Goal: Task Accomplishment & Management: Manage account settings

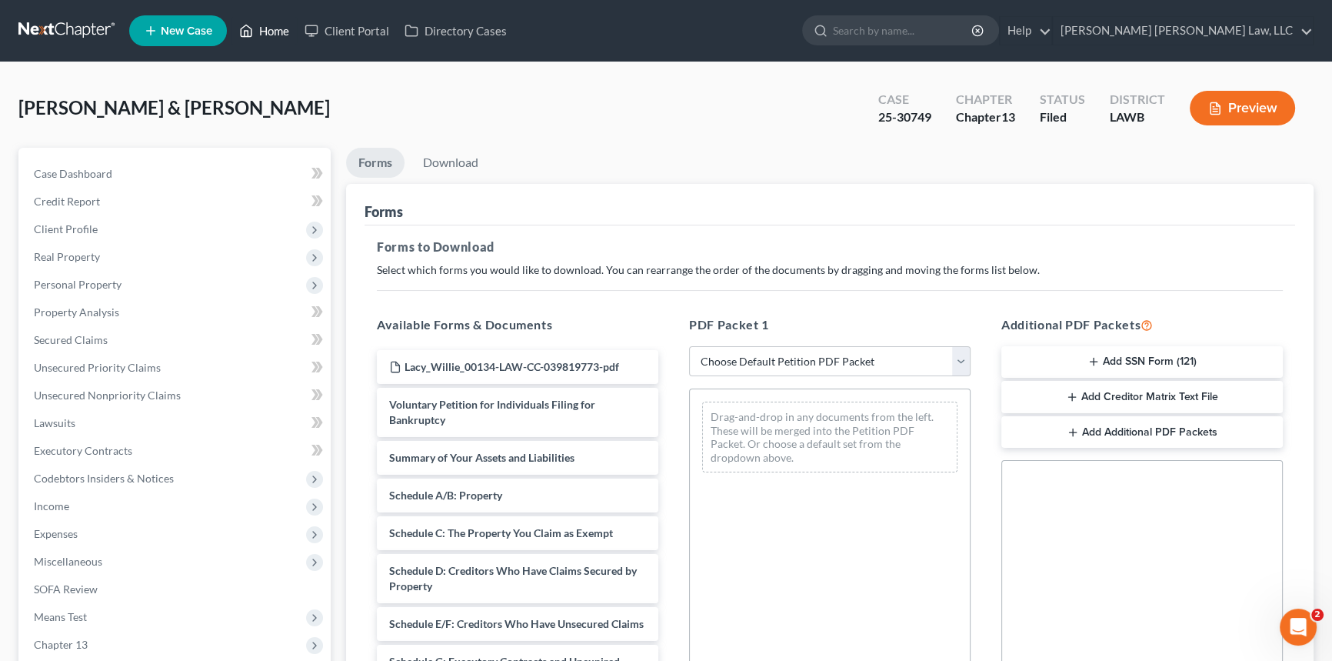
click at [271, 29] on link "Home" at bounding box center [263, 31] width 65 height 28
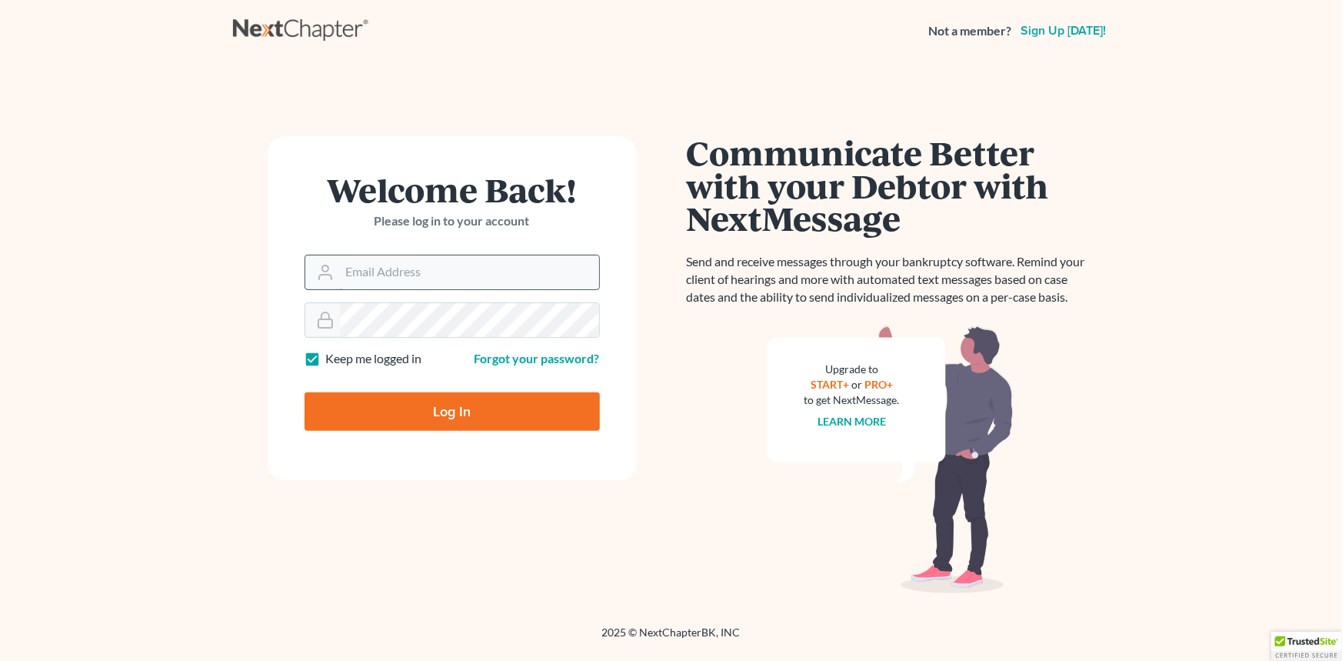
click at [436, 271] on input "Email Address" at bounding box center [469, 272] width 259 height 34
type input "[PERSON_NAME][EMAIL_ADDRESS][DOMAIN_NAME]"
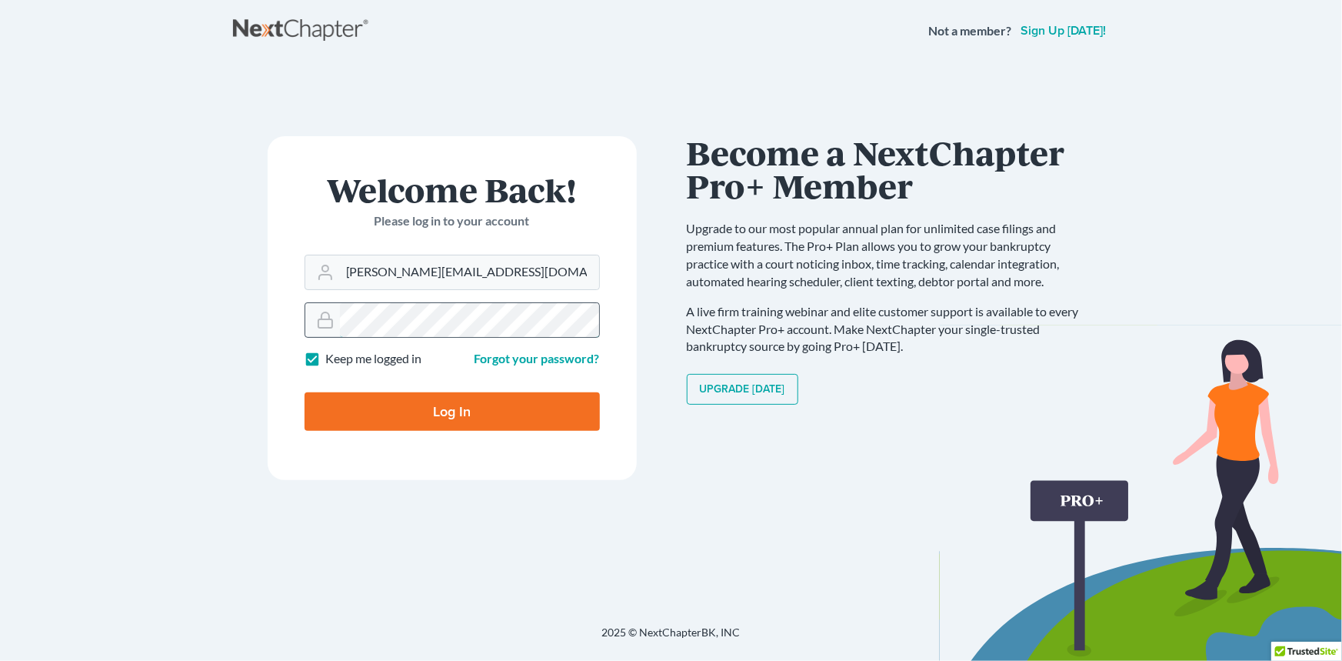
click at [305, 392] on input "Log In" at bounding box center [452, 411] width 295 height 38
type input "Thinking..."
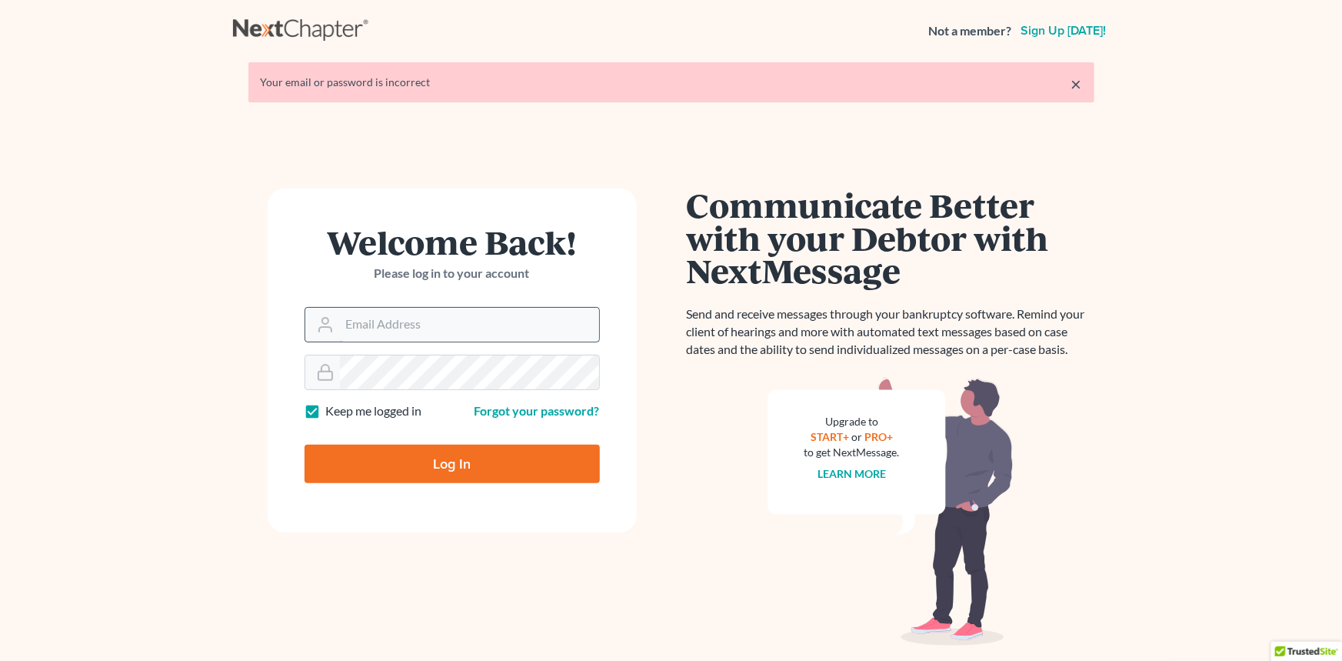
click at [408, 315] on input "Email Address" at bounding box center [469, 325] width 259 height 34
type input "[PERSON_NAME][EMAIL_ADDRESS][DOMAIN_NAME]"
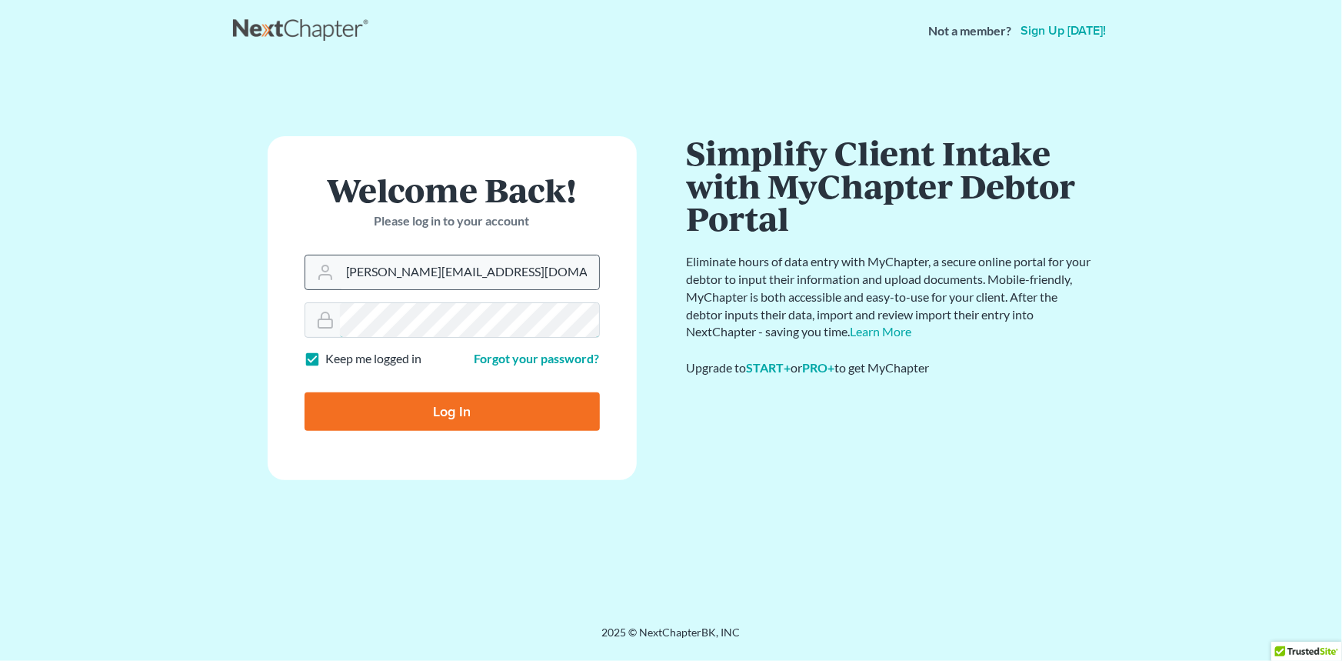
click at [305, 392] on input "Log In" at bounding box center [452, 411] width 295 height 38
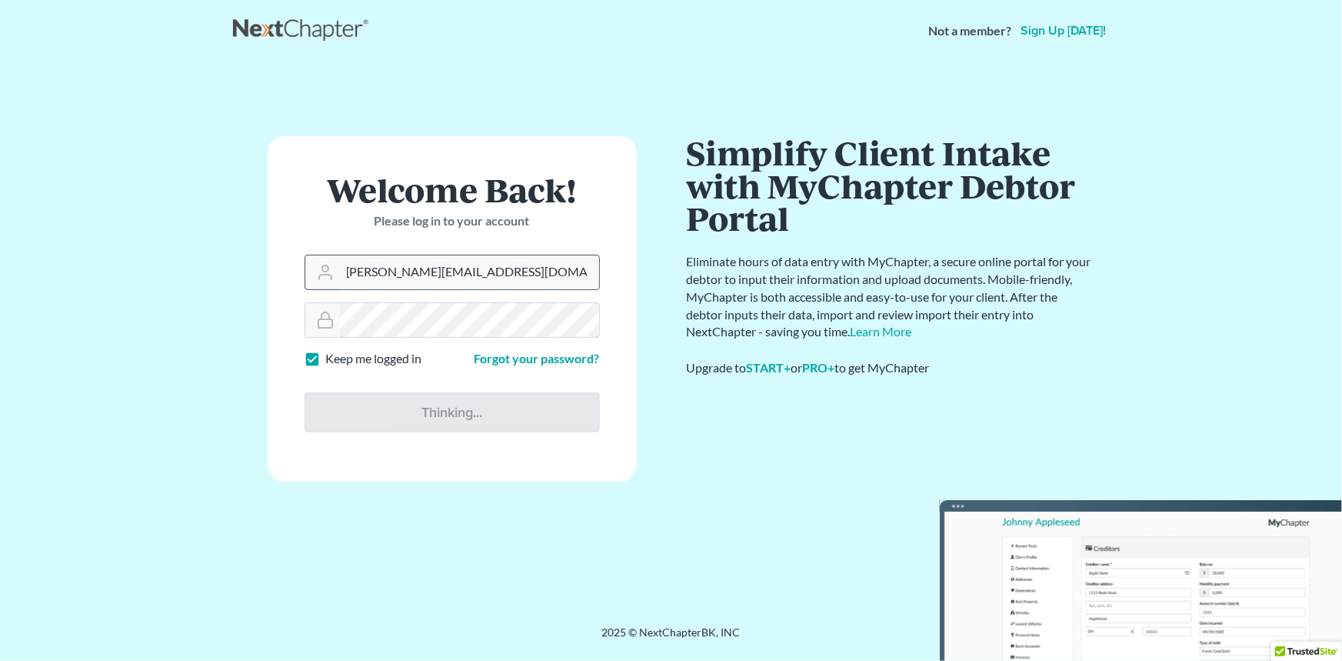
type input "Thinking..."
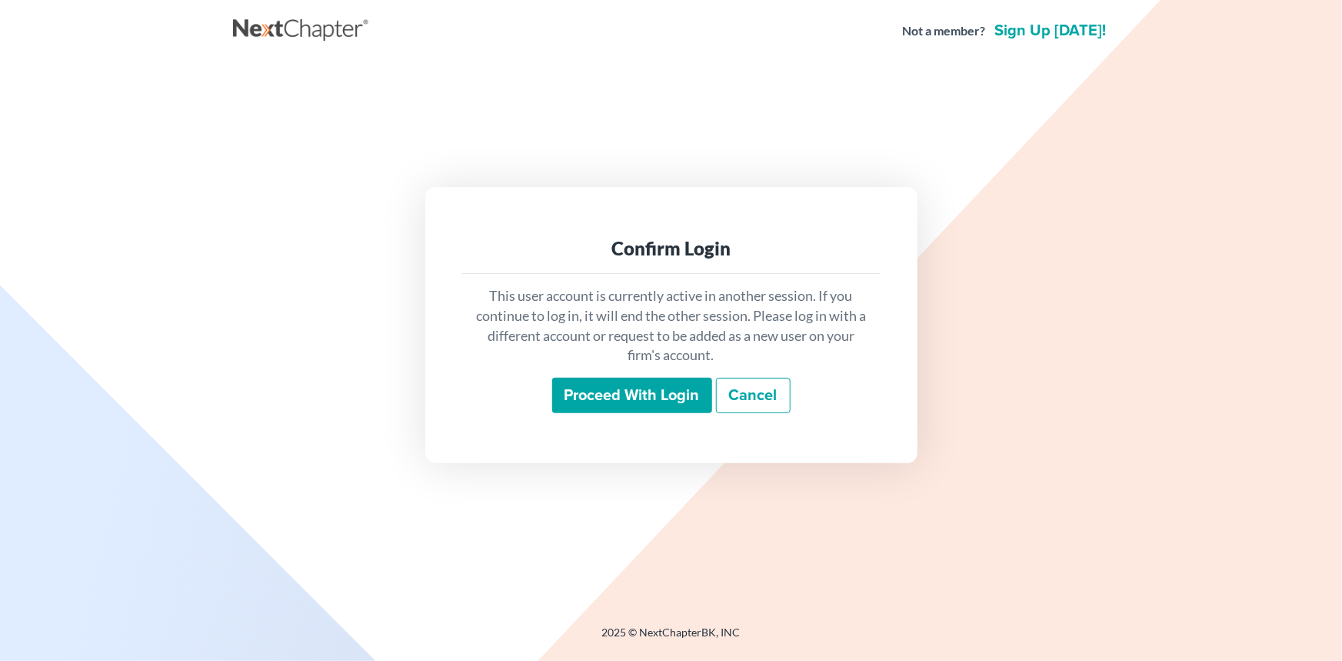
click at [578, 394] on input "Proceed with login" at bounding box center [632, 395] width 160 height 35
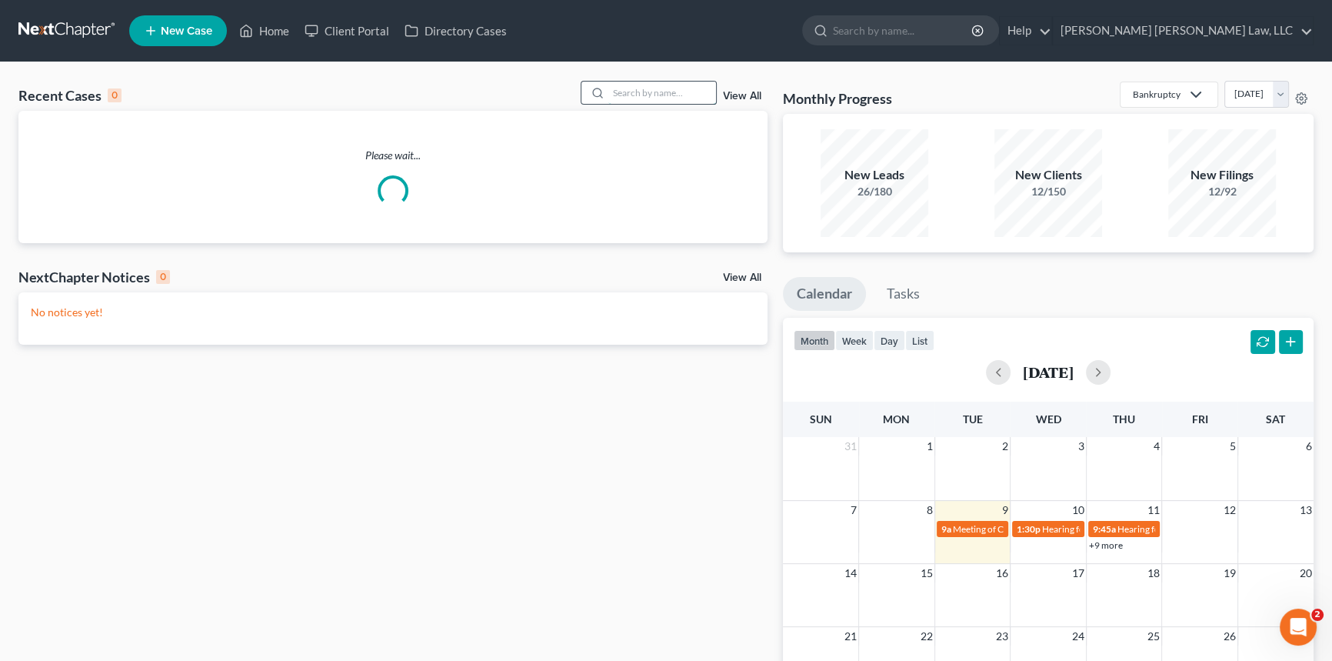
click at [631, 93] on input "search" at bounding box center [662, 93] width 108 height 22
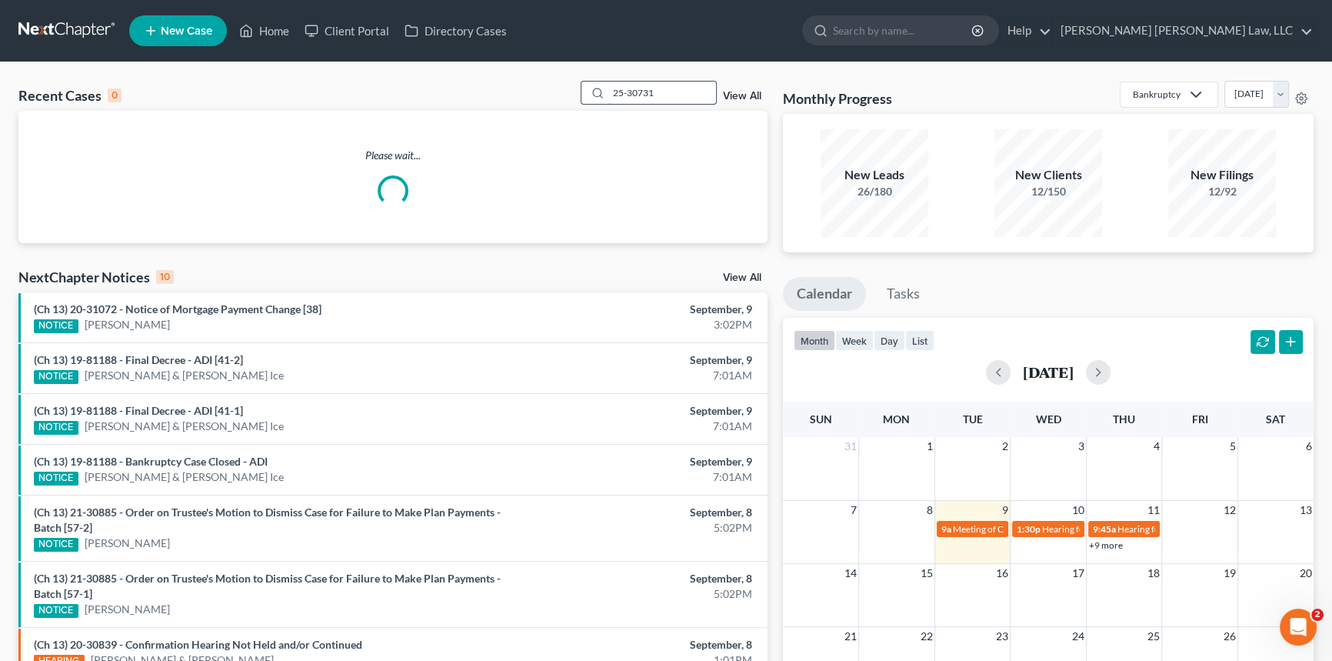
type input "25-30731"
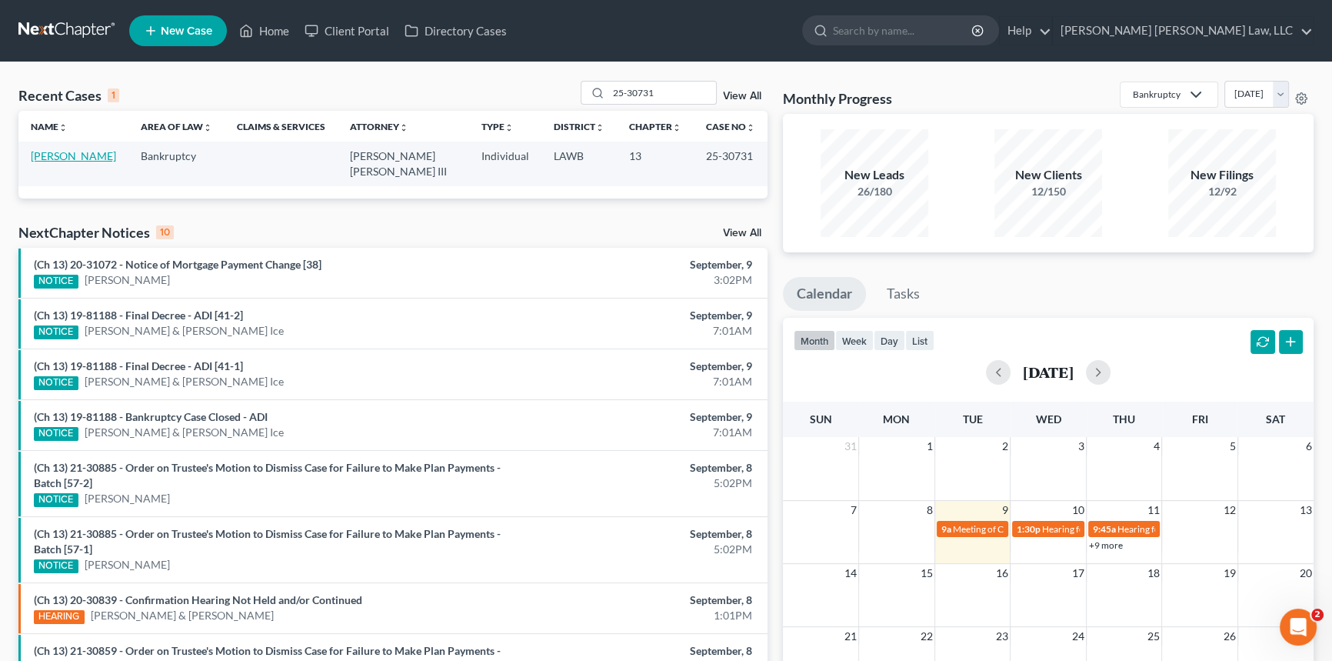
click at [70, 156] on link "[PERSON_NAME]" at bounding box center [73, 155] width 85 height 13
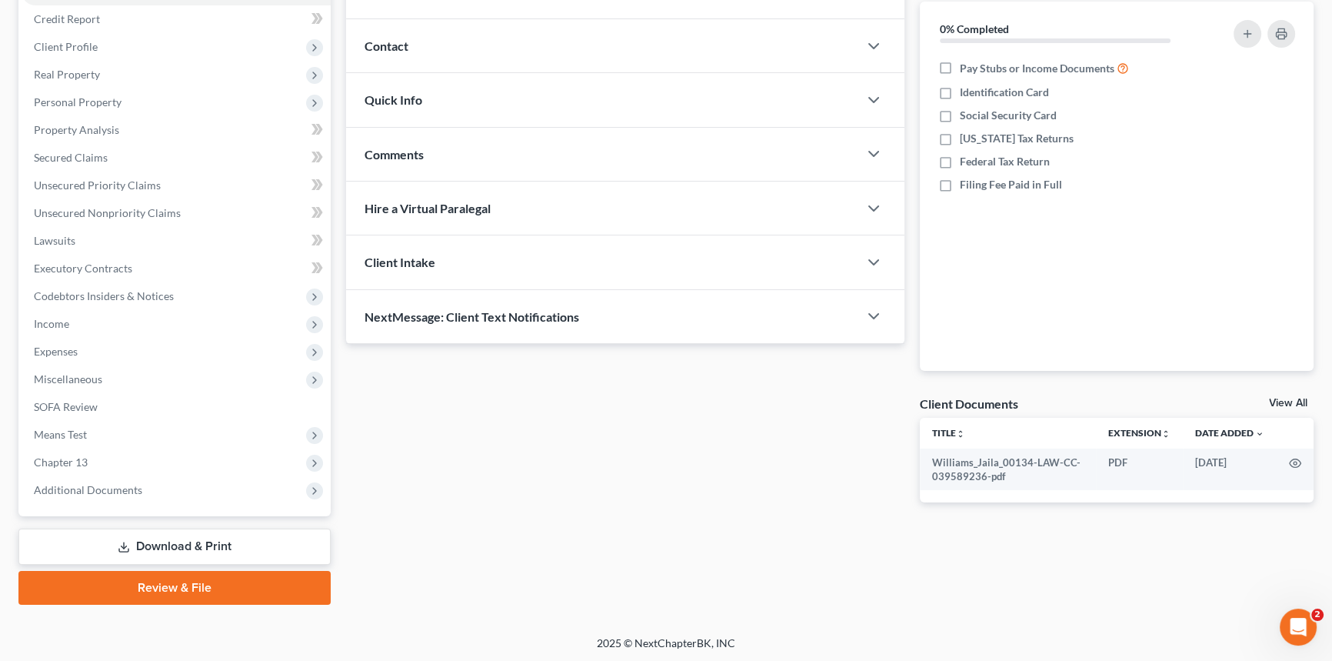
click at [223, 547] on link "Download & Print" at bounding box center [174, 546] width 312 height 36
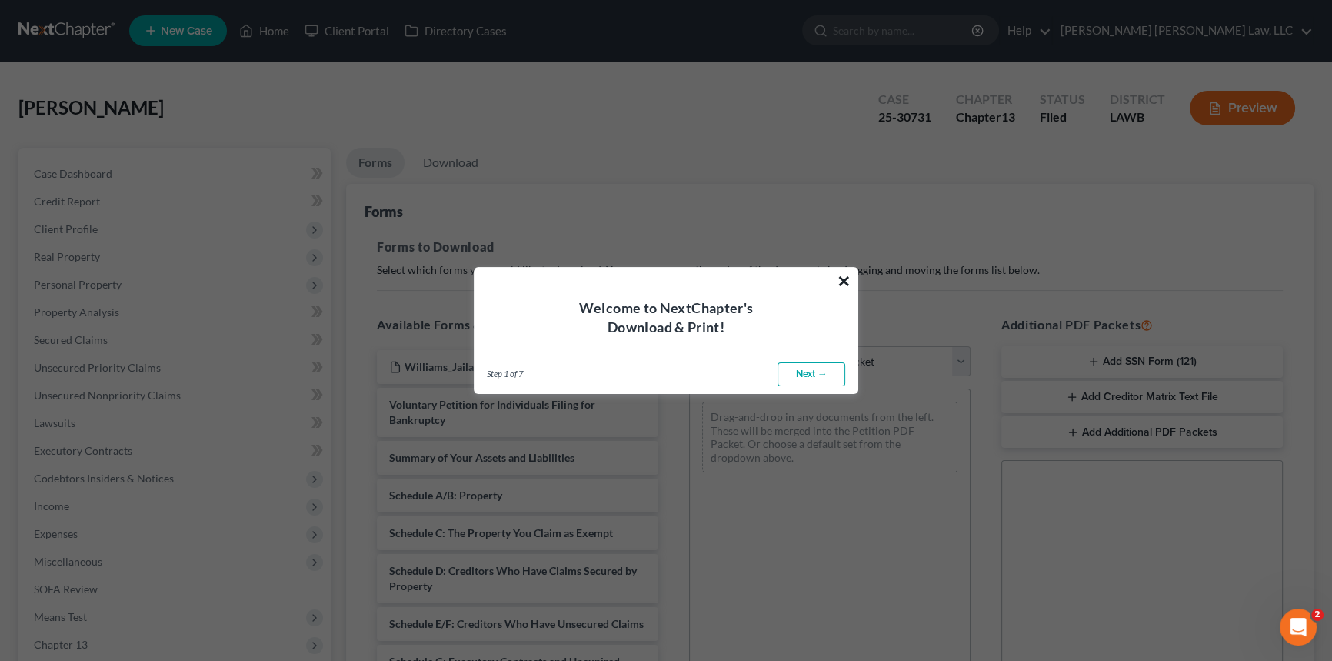
click at [845, 277] on button "×" at bounding box center [844, 280] width 15 height 25
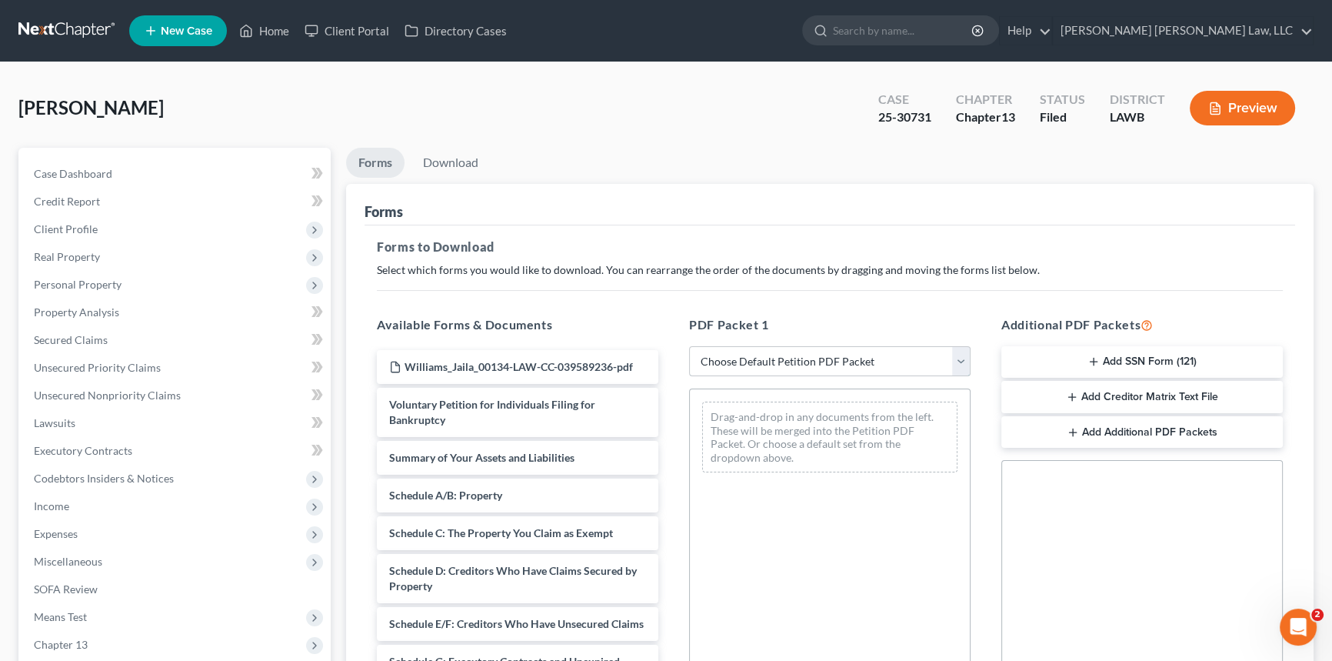
click at [824, 359] on select "Choose Default Petition PDF Packet Complete Bankruptcy Petition (all forms and …" at bounding box center [829, 361] width 281 height 31
select select "2"
click at [689, 346] on select "Choose Default Petition PDF Packet Complete Bankruptcy Petition (all forms and …" at bounding box center [829, 361] width 281 height 31
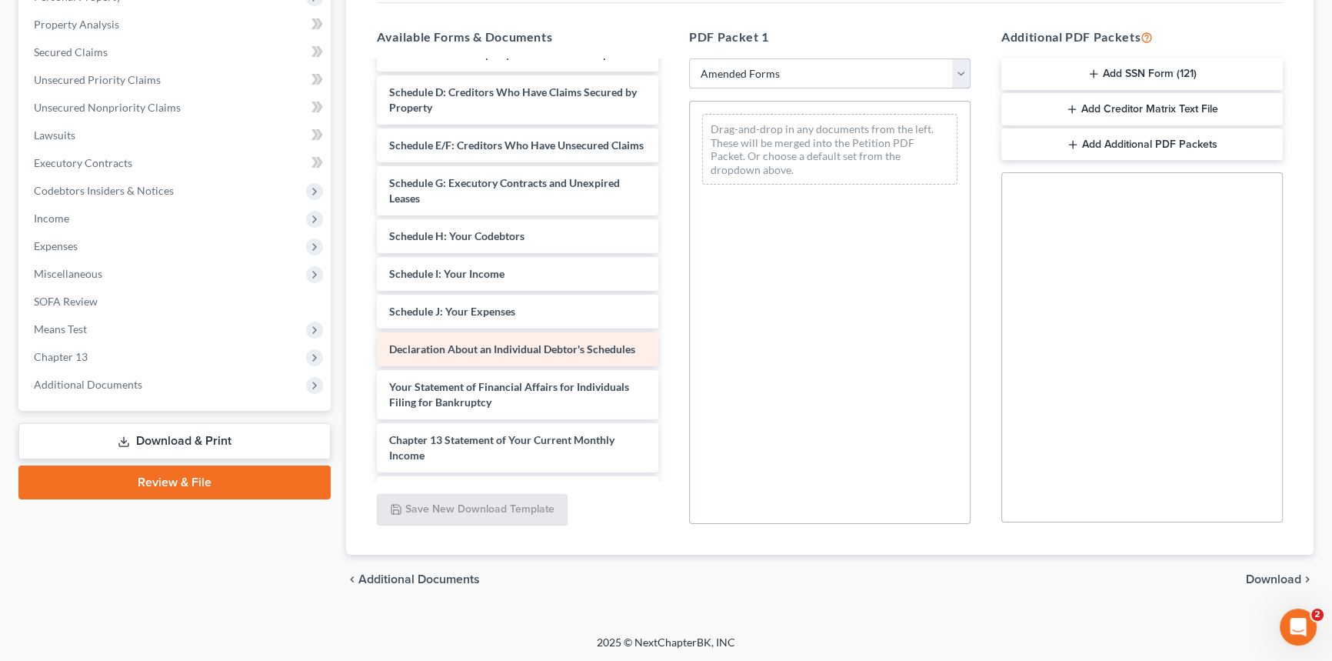
scroll to position [279, 0]
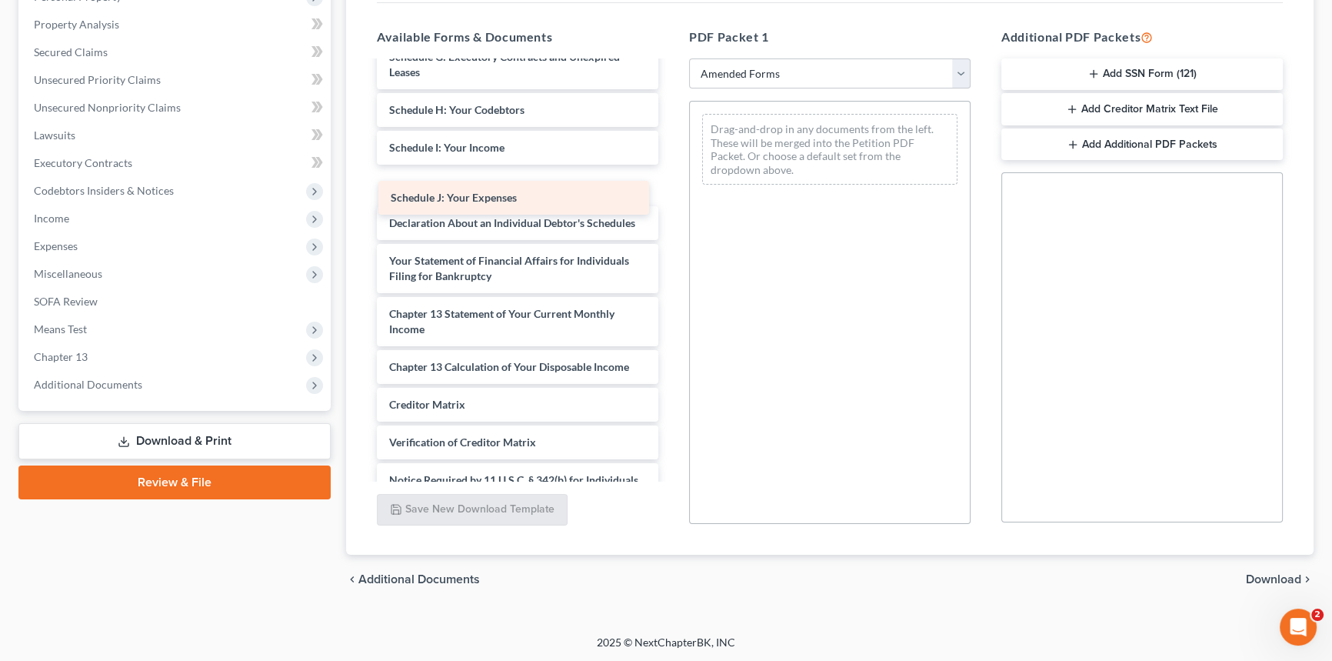
drag, startPoint x: 505, startPoint y: 193, endPoint x: 744, endPoint y: 186, distance: 239.3
click at [671, 186] on div "Schedule J: Your Expenses Voluntary Petition for Individuals Filing for Bankrup…" at bounding box center [518, 166] width 306 height 767
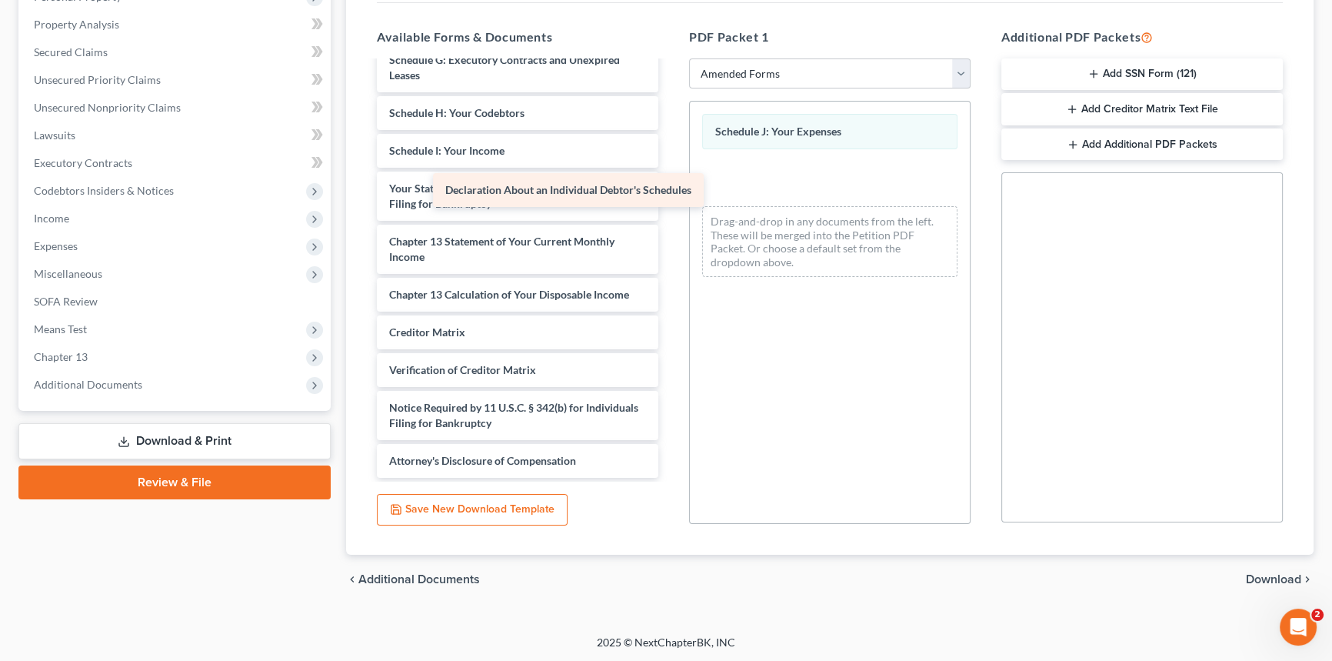
drag, startPoint x: 626, startPoint y: 215, endPoint x: 808, endPoint y: 202, distance: 182.0
click at [671, 202] on div "Declaration About an Individual Debtor's Schedules Voluntary Petition for Indiv…" at bounding box center [518, 131] width 306 height 691
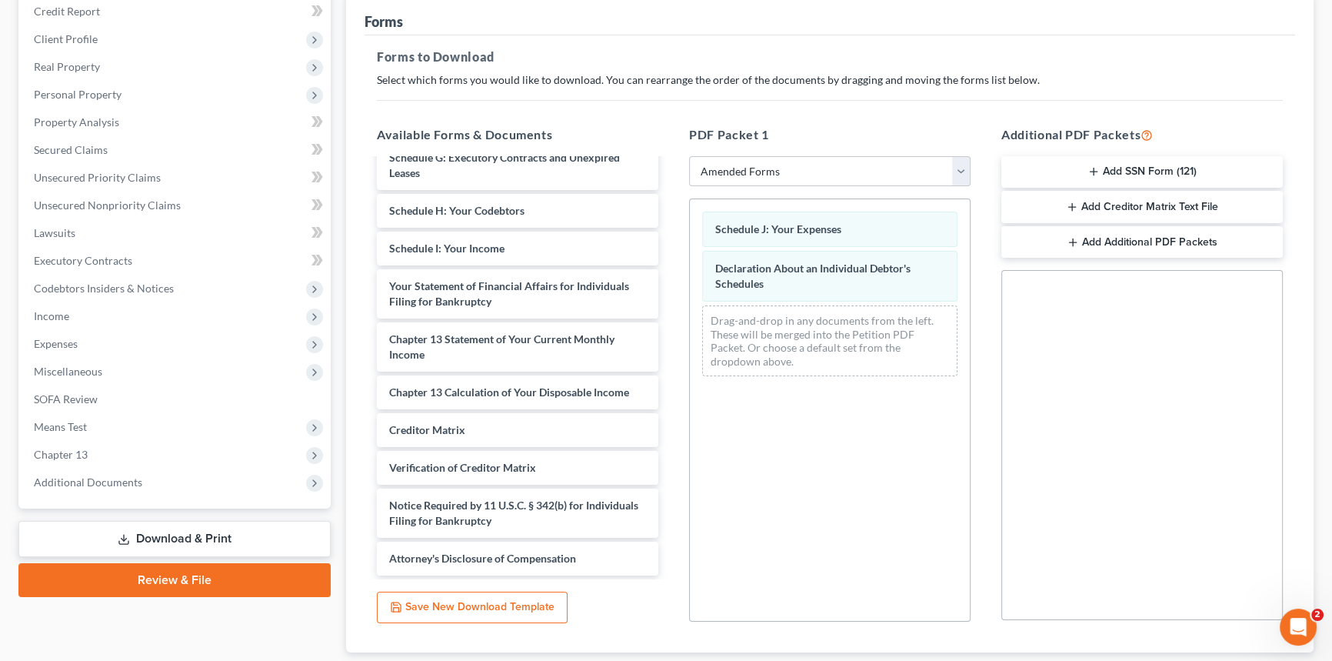
scroll to position [8, 0]
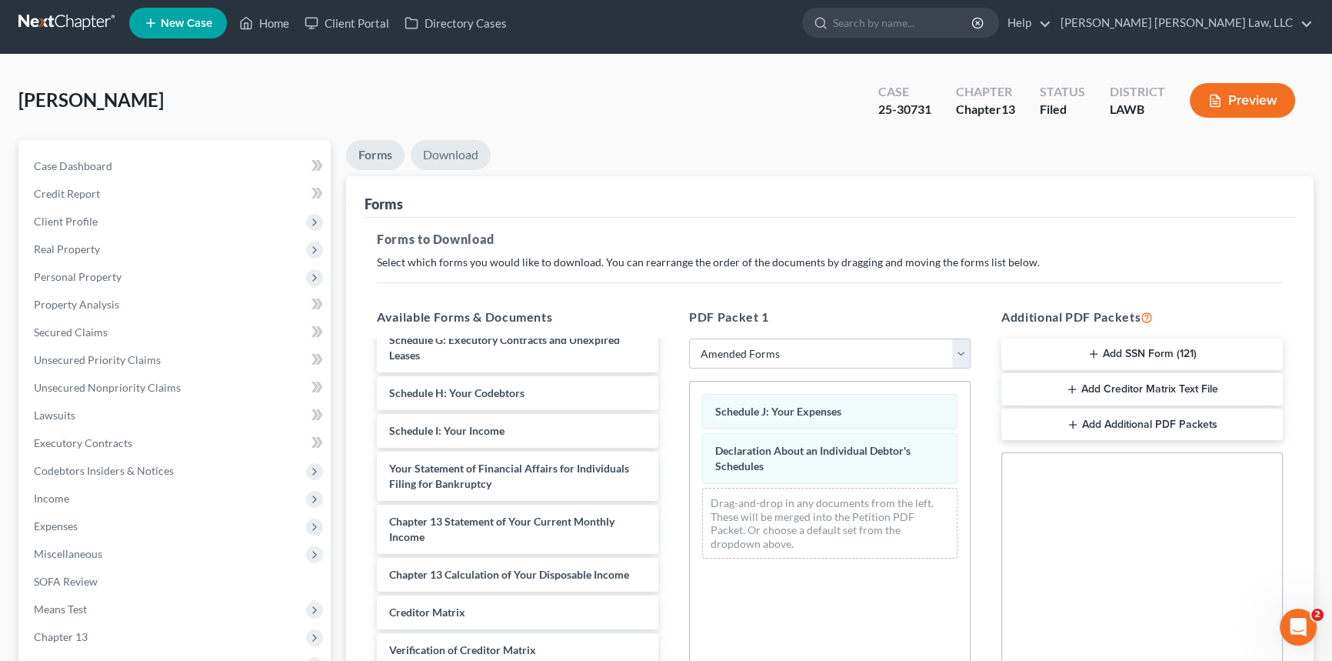
click at [468, 155] on link "Download" at bounding box center [451, 155] width 80 height 30
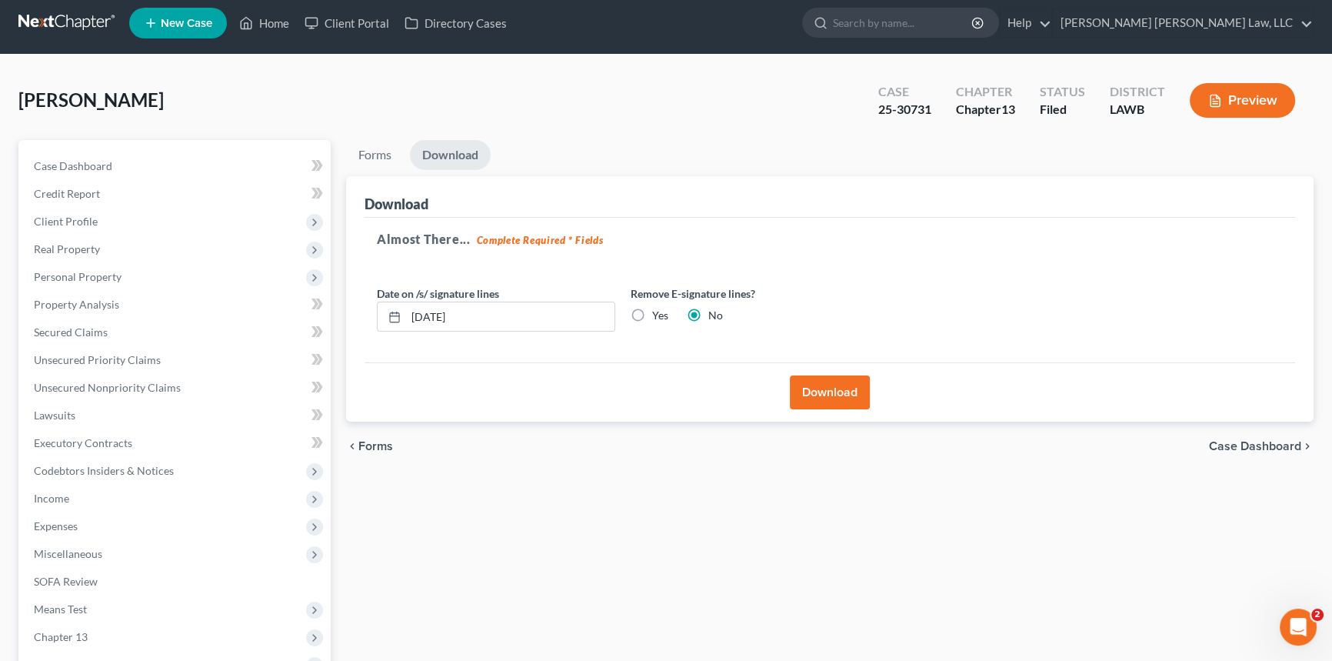
click at [821, 384] on button "Download" at bounding box center [830, 392] width 80 height 34
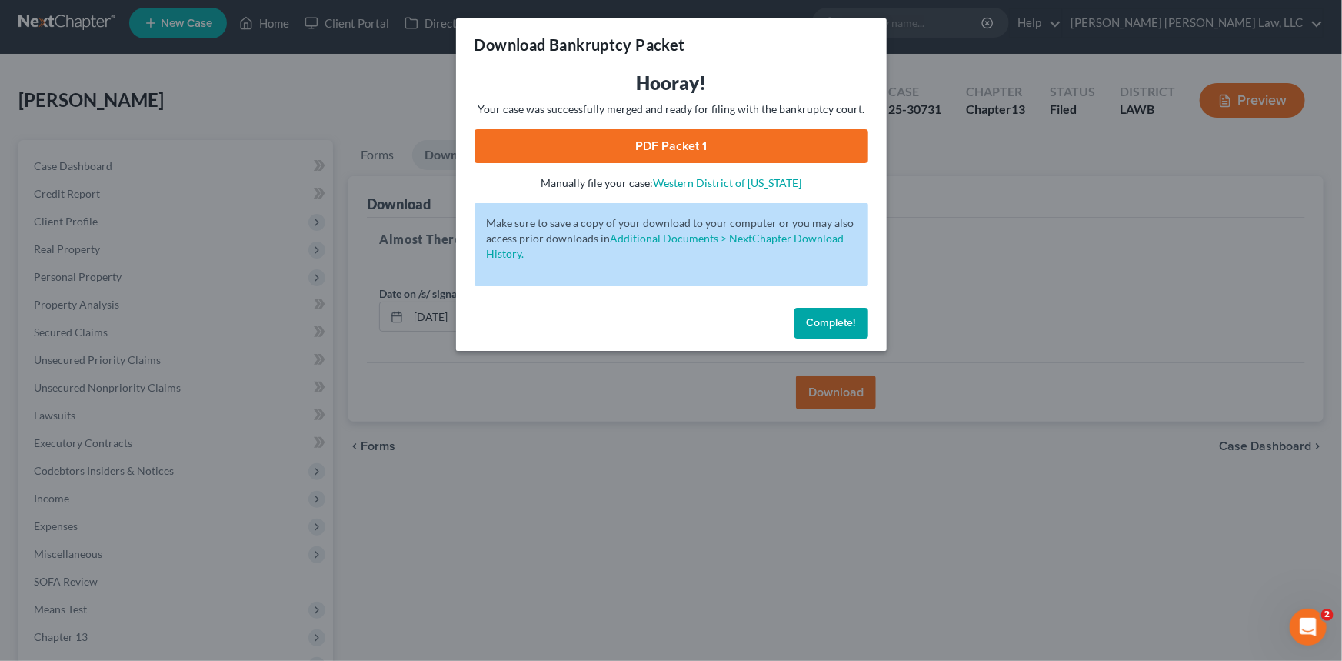
click at [631, 147] on link "PDF Packet 1" at bounding box center [672, 146] width 394 height 34
click at [850, 317] on span "Complete!" at bounding box center [831, 322] width 49 height 13
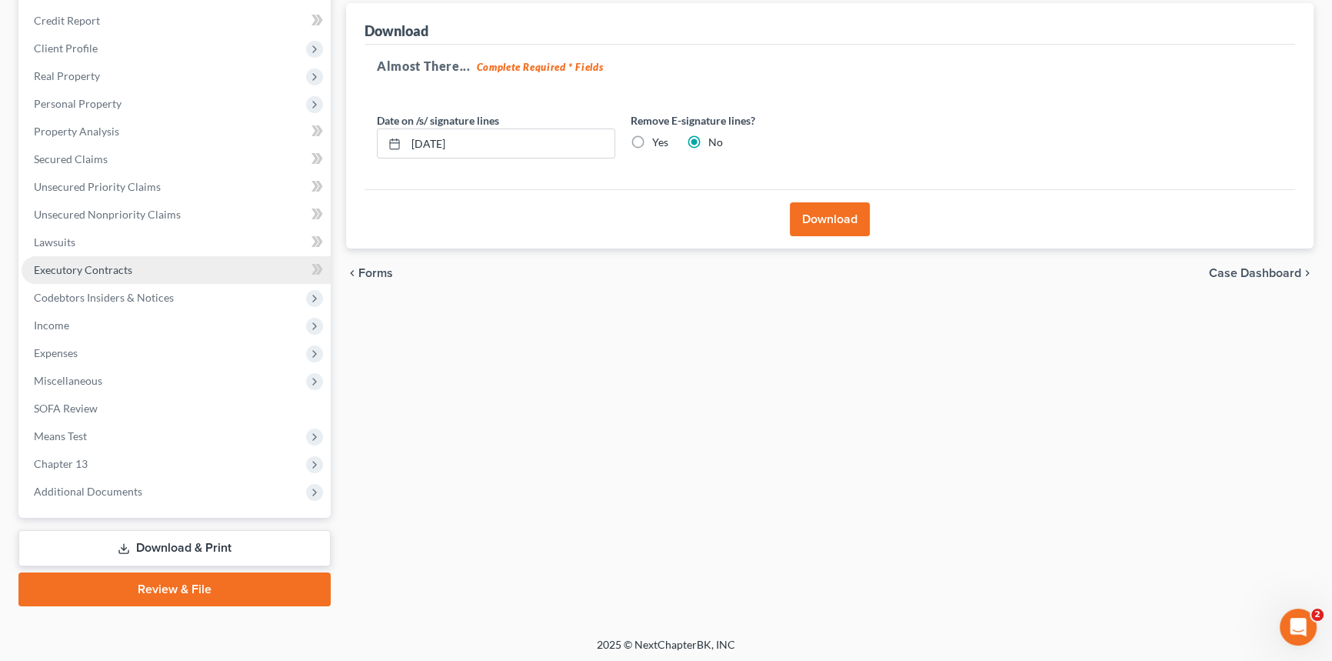
scroll to position [182, 0]
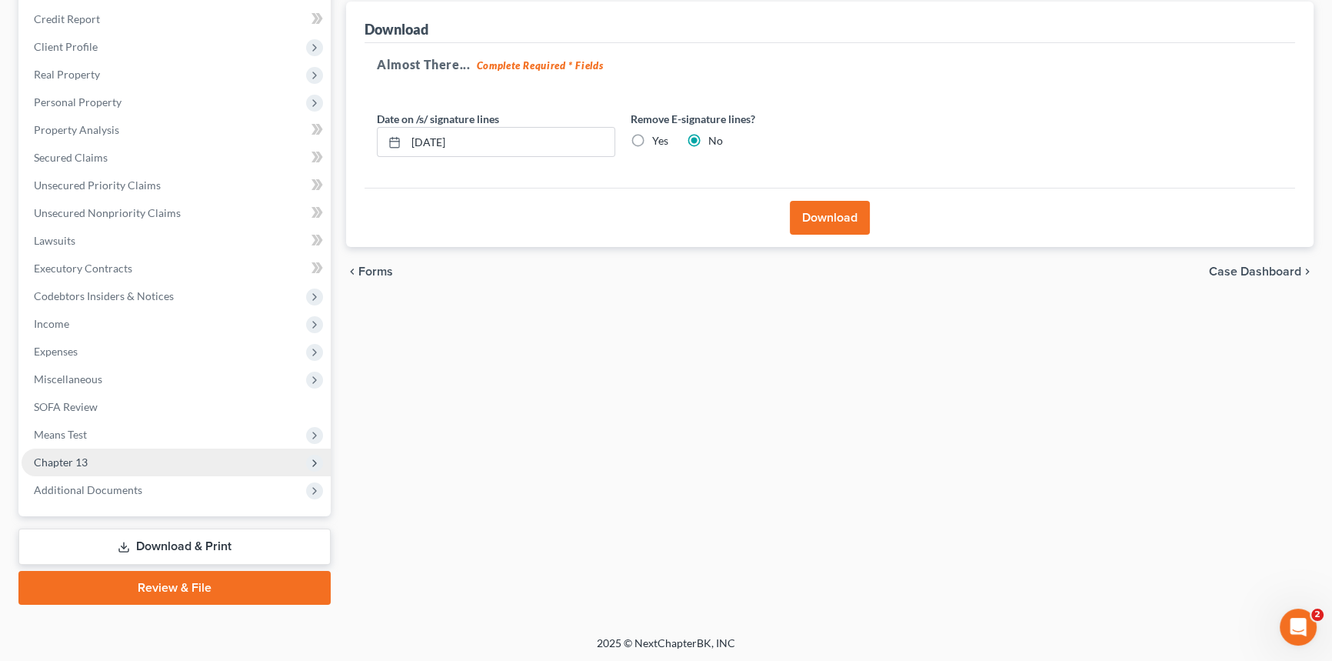
click at [93, 454] on span "Chapter 13" at bounding box center [176, 462] width 309 height 28
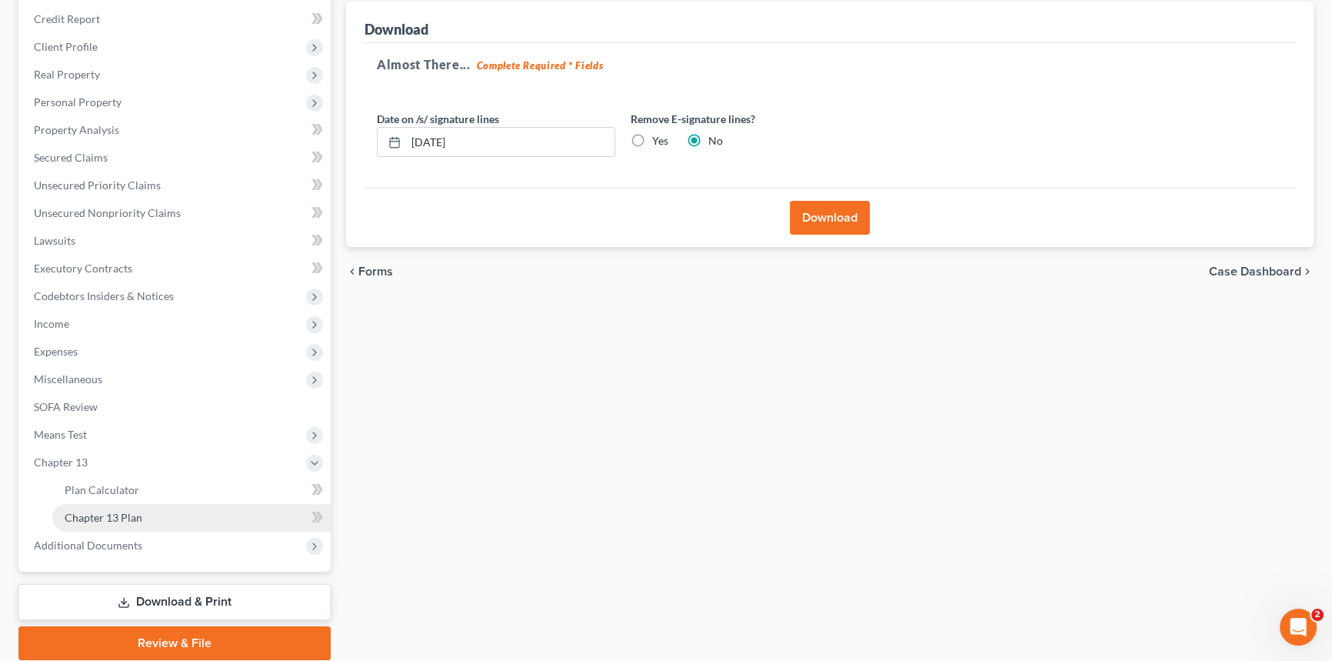
click at [130, 512] on span "Chapter 13 Plan" at bounding box center [104, 517] width 78 height 13
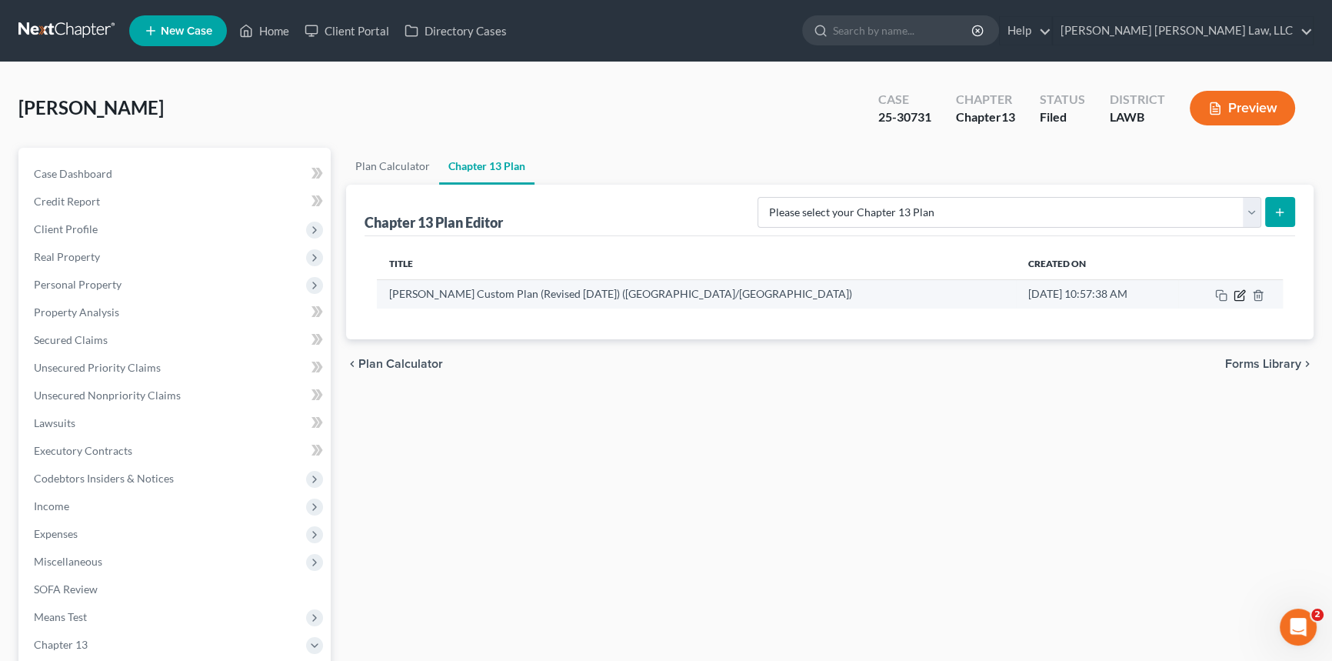
click at [1240, 291] on icon "button" at bounding box center [1240, 293] width 7 height 7
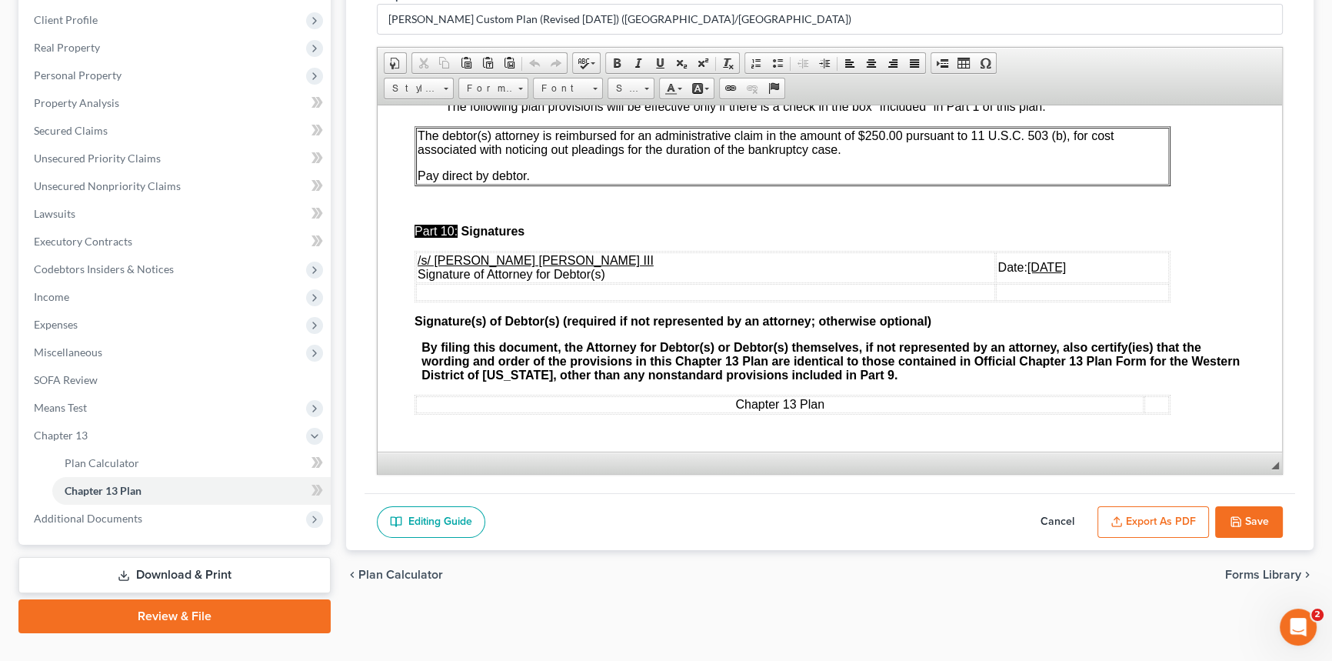
scroll to position [4704, 0]
click at [1028, 260] on u "09/05/2025" at bounding box center [1047, 266] width 38 height 13
click at [1181, 521] on button "Export as PDF" at bounding box center [1153, 522] width 112 height 32
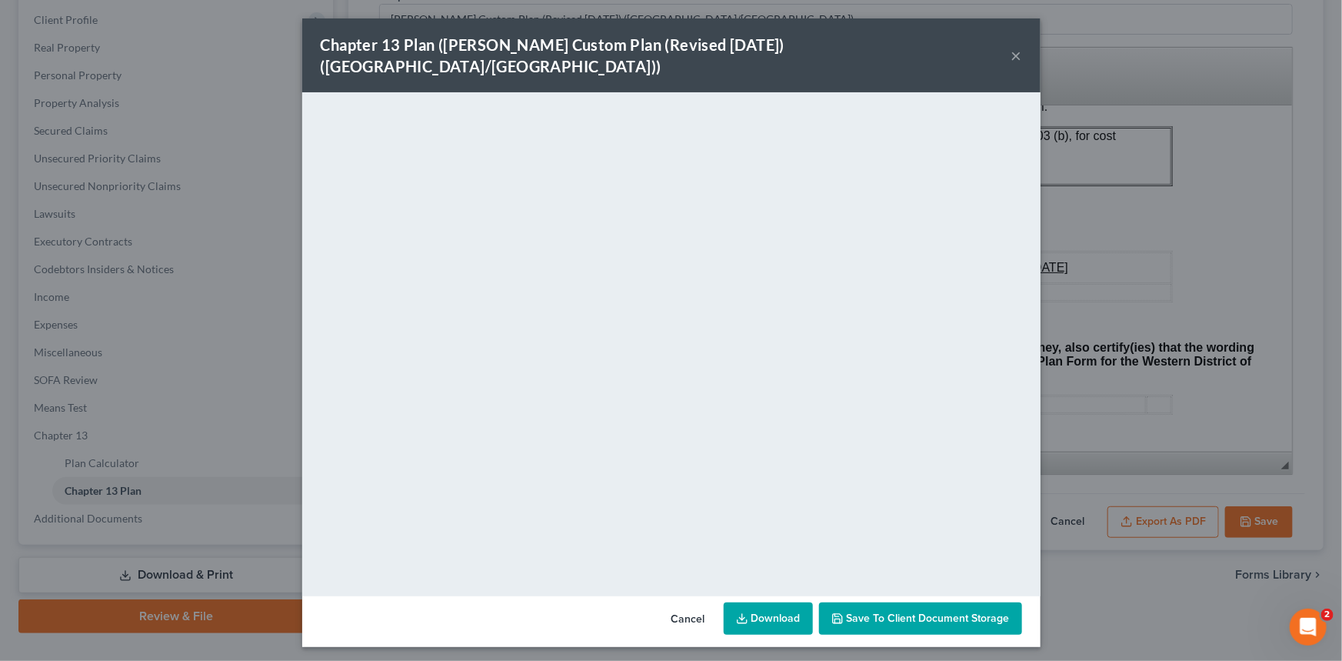
click at [1014, 46] on button "×" at bounding box center [1016, 55] width 11 height 18
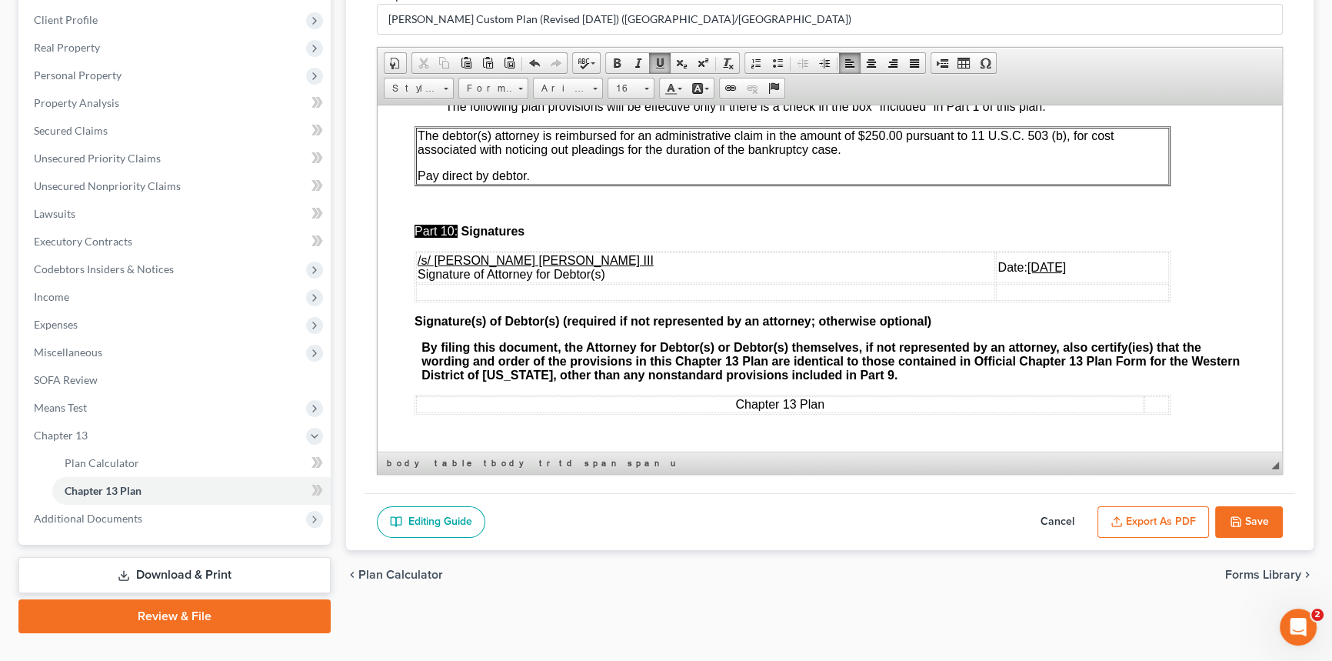
click at [1263, 511] on button "Save" at bounding box center [1249, 522] width 68 height 32
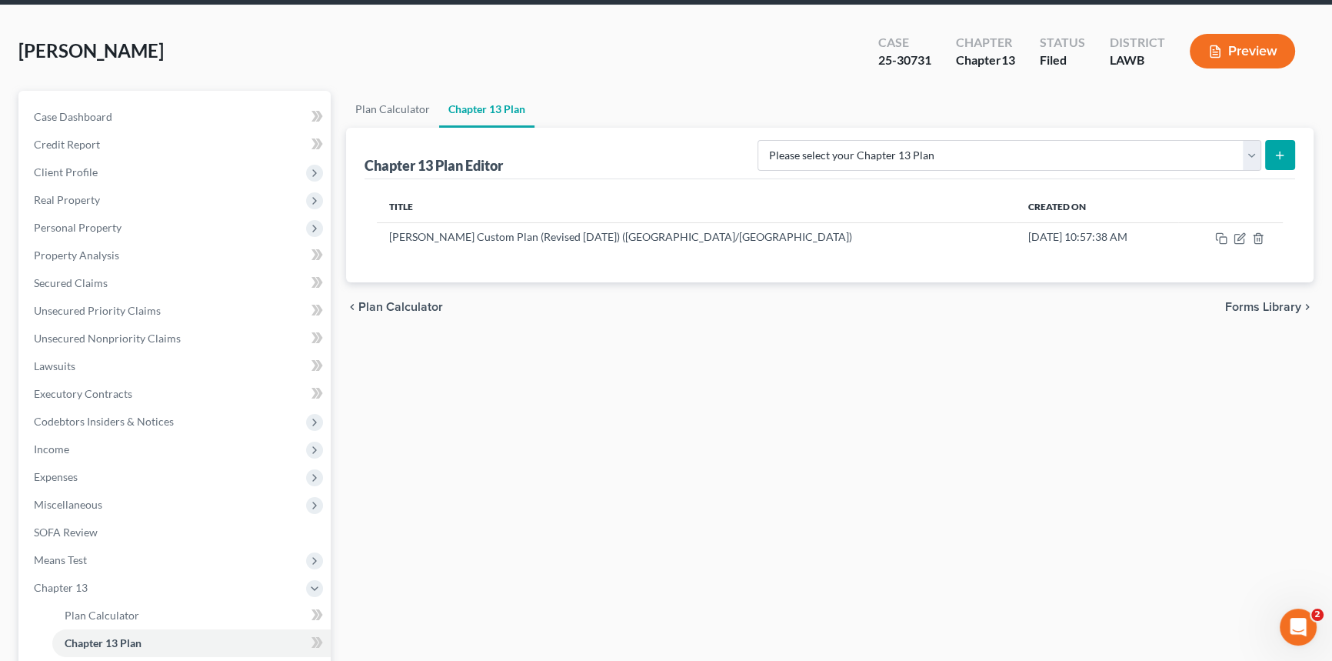
scroll to position [0, 0]
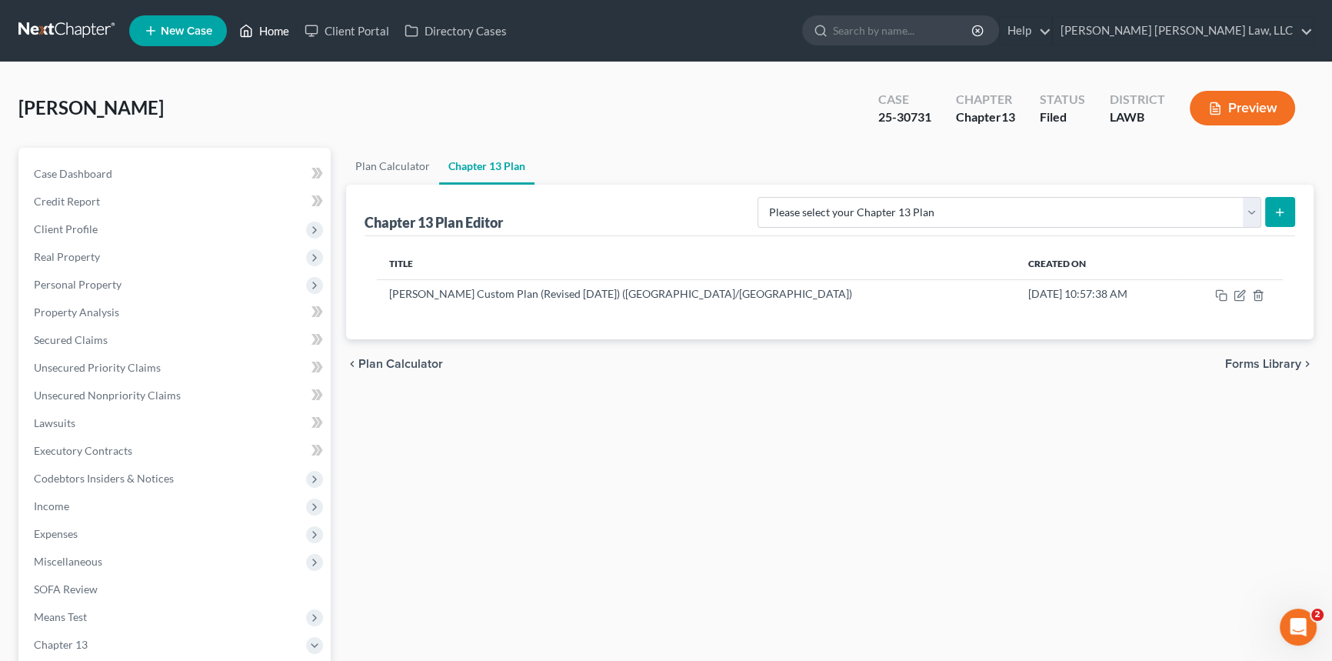
click at [271, 31] on link "Home" at bounding box center [263, 31] width 65 height 28
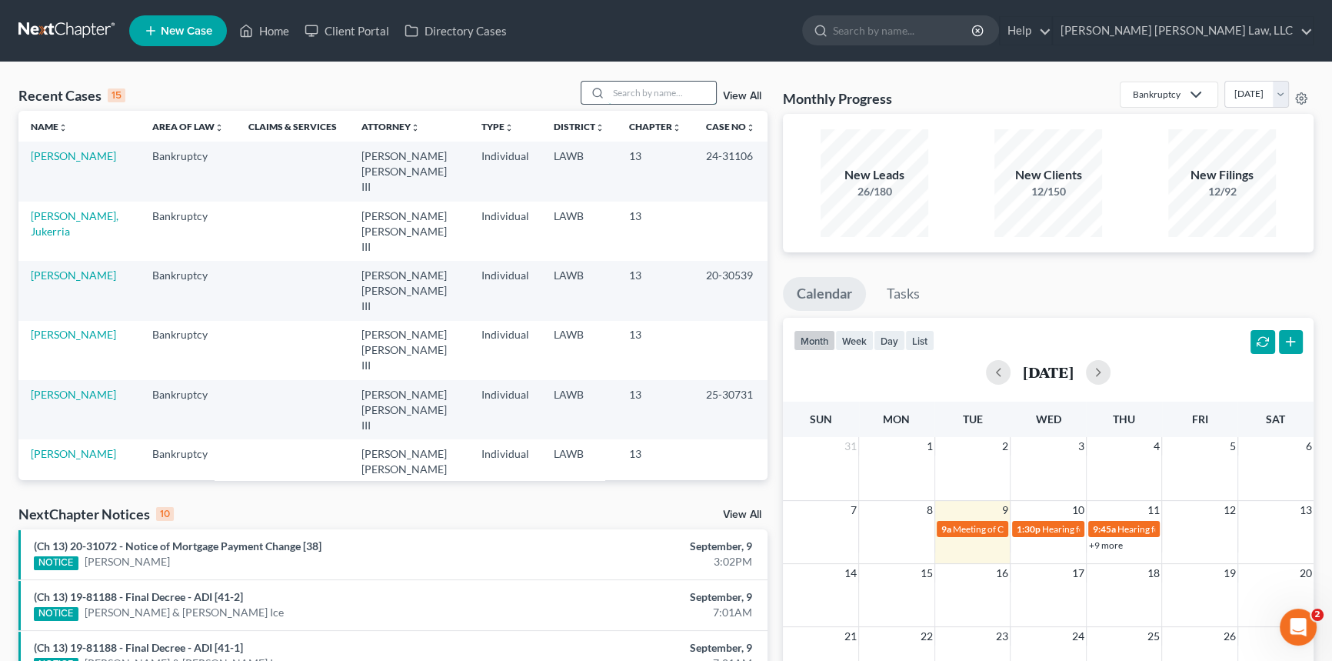
click at [618, 88] on input "search" at bounding box center [662, 93] width 108 height 22
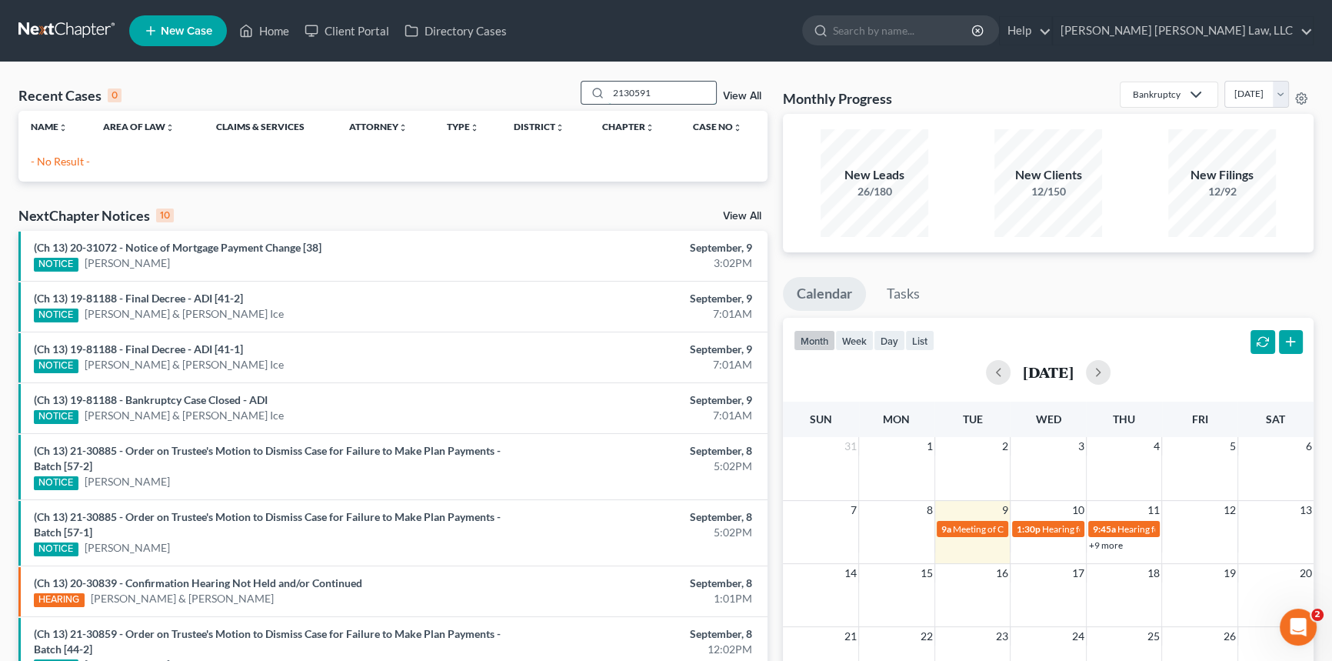
click at [623, 91] on input "2130591" at bounding box center [662, 93] width 108 height 22
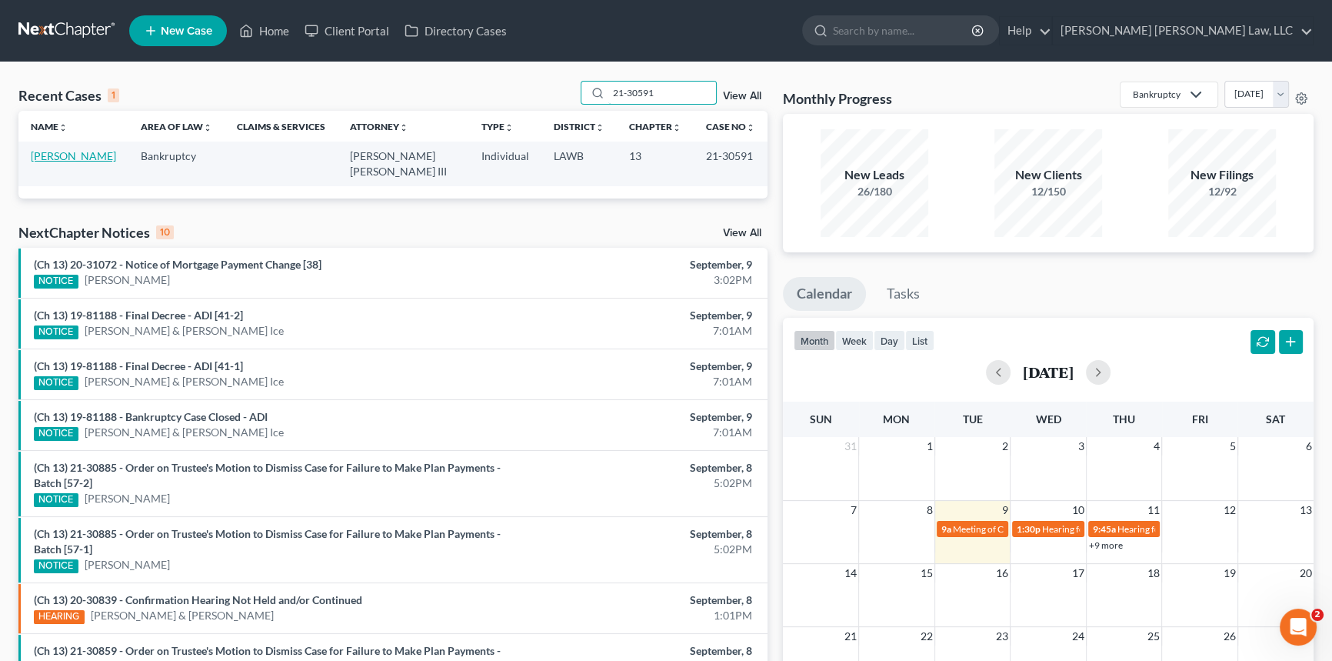
type input "21-30591"
click at [92, 151] on link "Williams, Tonya" at bounding box center [73, 155] width 85 height 13
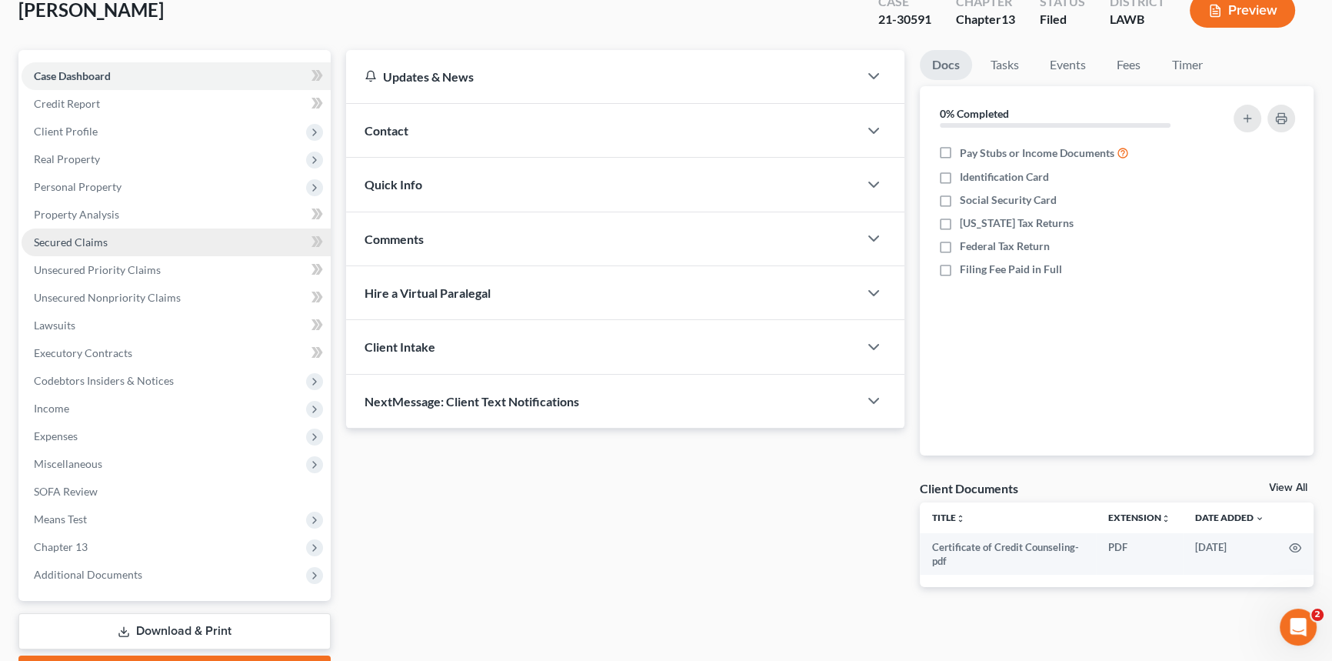
scroll to position [182, 0]
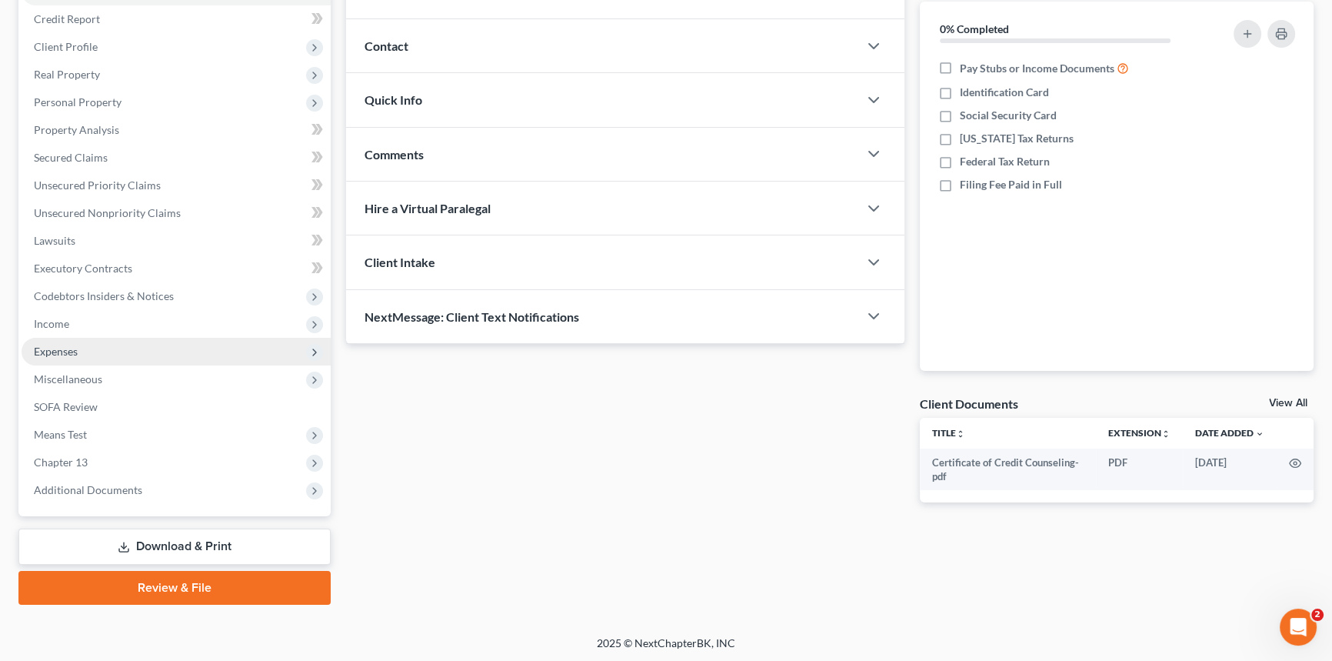
click at [115, 349] on span "Expenses" at bounding box center [176, 352] width 309 height 28
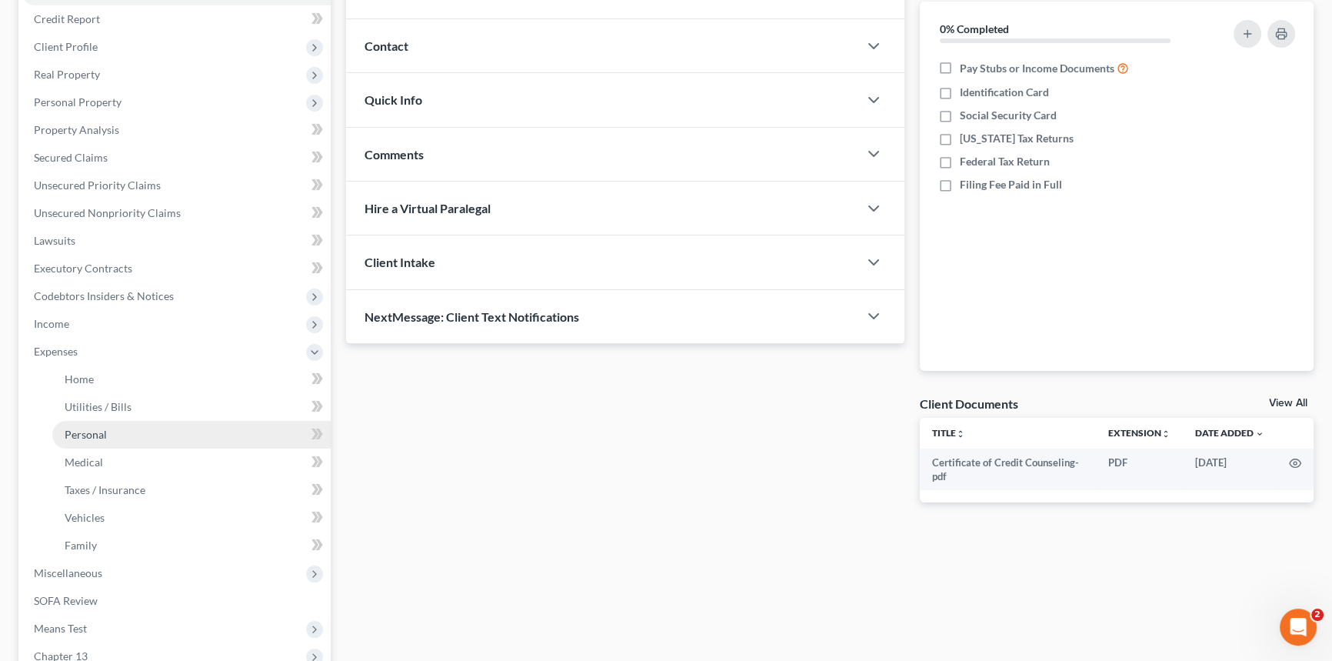
click at [123, 428] on link "Personal" at bounding box center [191, 435] width 278 height 28
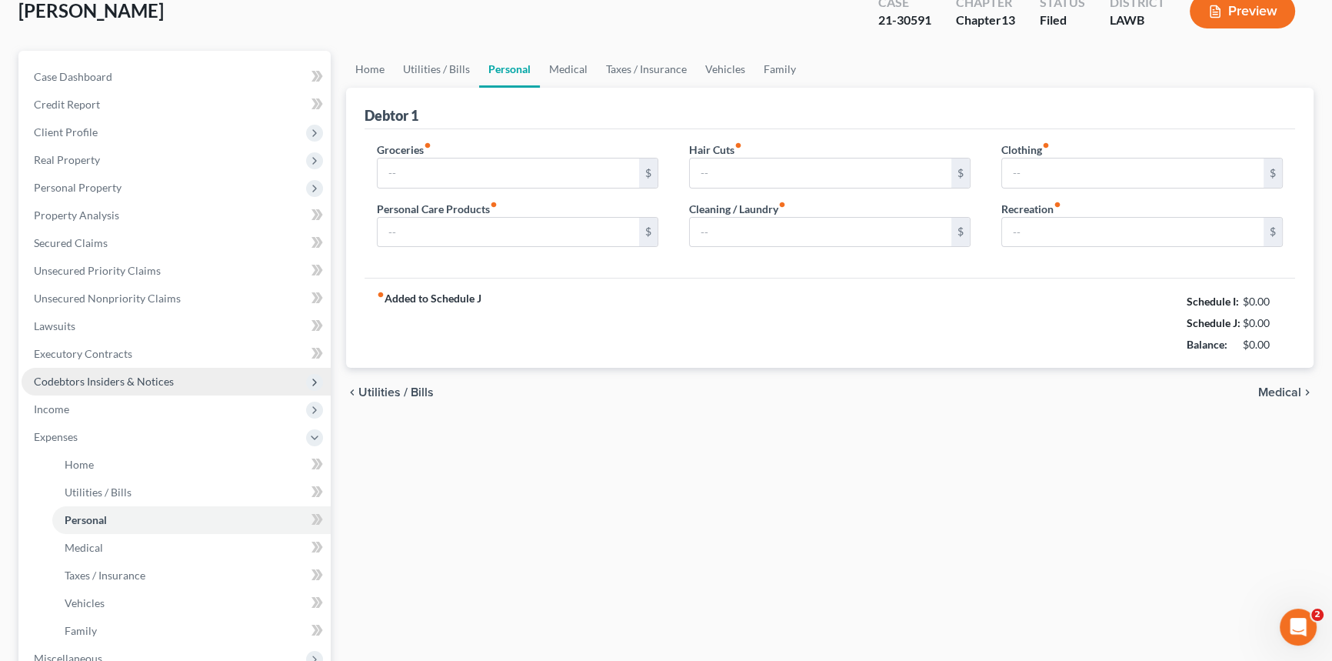
type input "400.00"
type input "100.00"
type input "40.00"
type input "50.00"
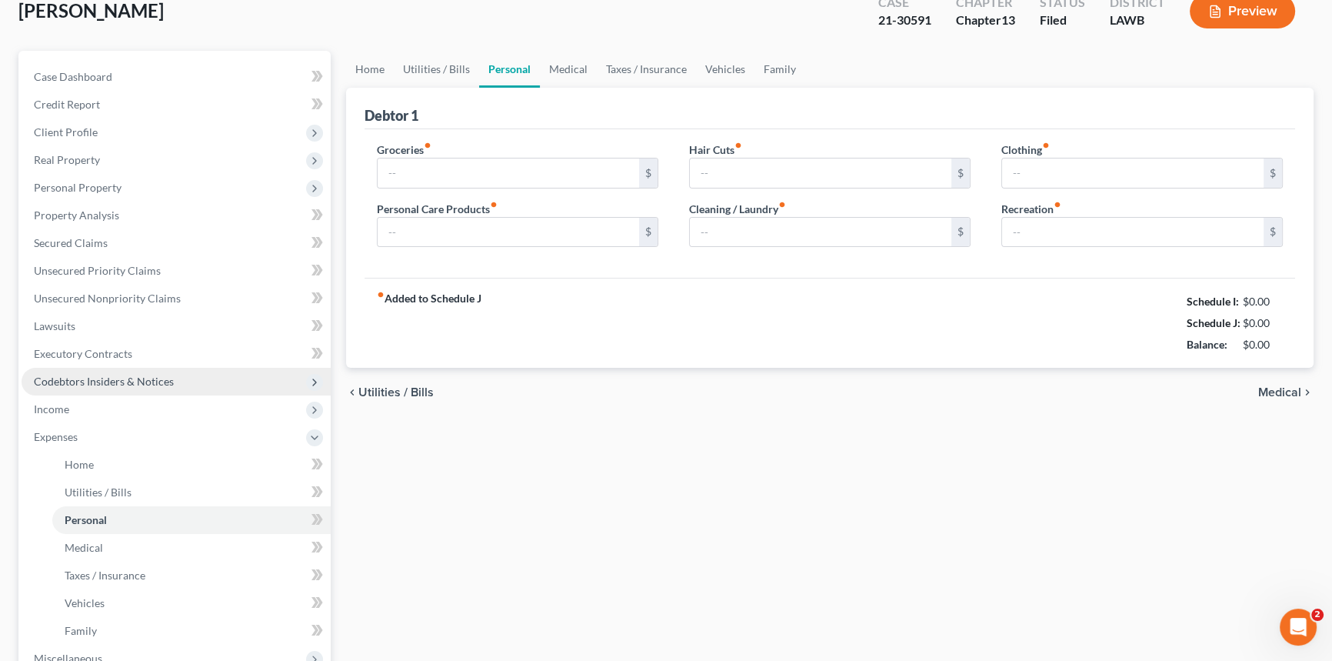
type input "0.00"
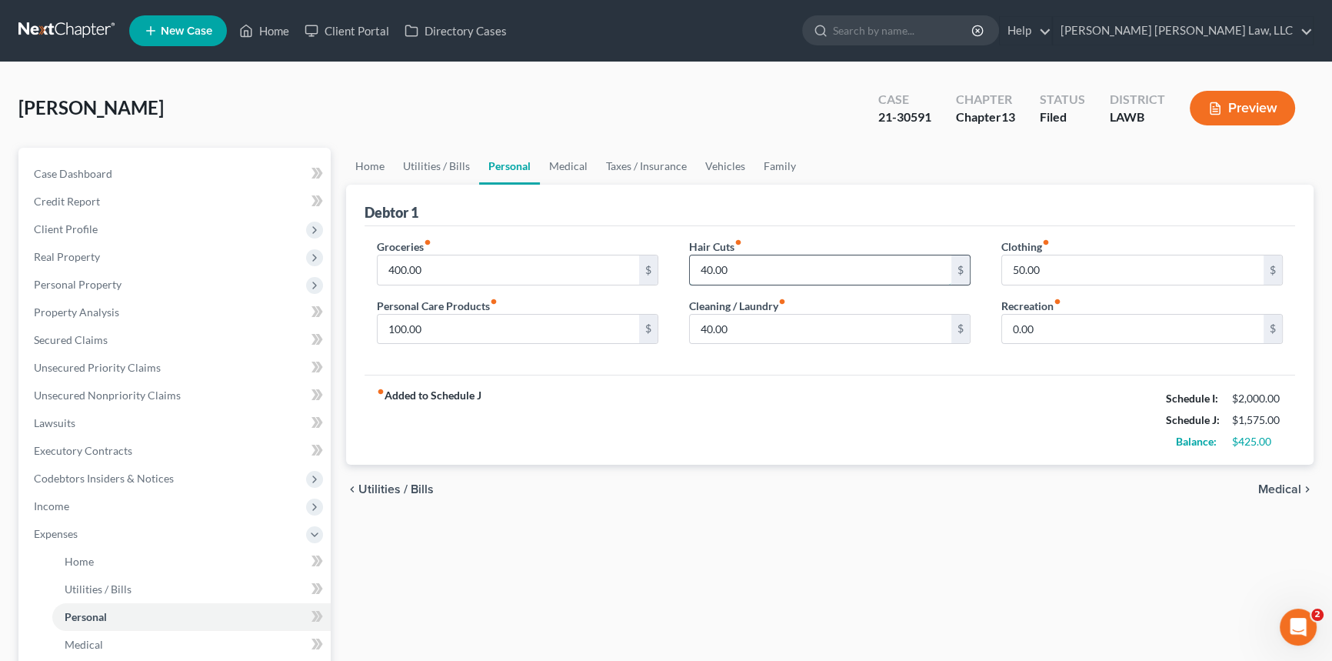
click at [736, 269] on input "40.00" at bounding box center [820, 269] width 261 height 29
type input "20.00"
click at [802, 330] on input "40.00" at bounding box center [820, 329] width 261 height 29
click at [465, 329] on input "100.00" at bounding box center [508, 329] width 261 height 29
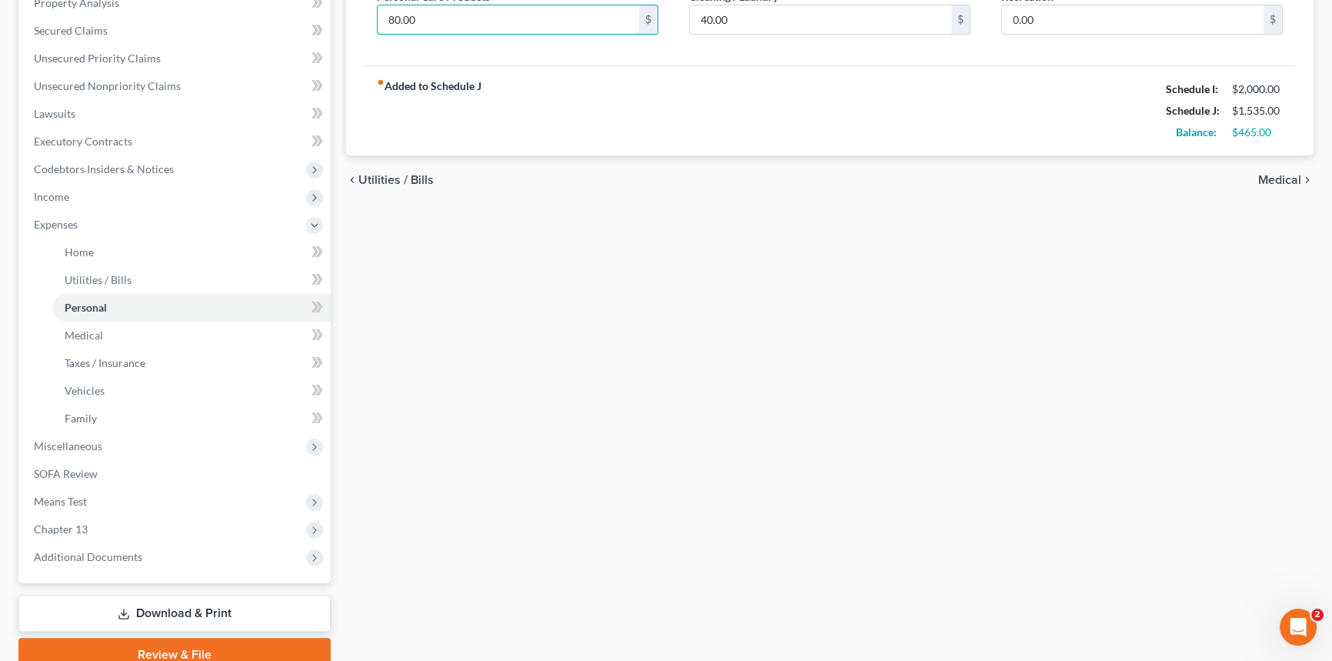
scroll to position [349, 0]
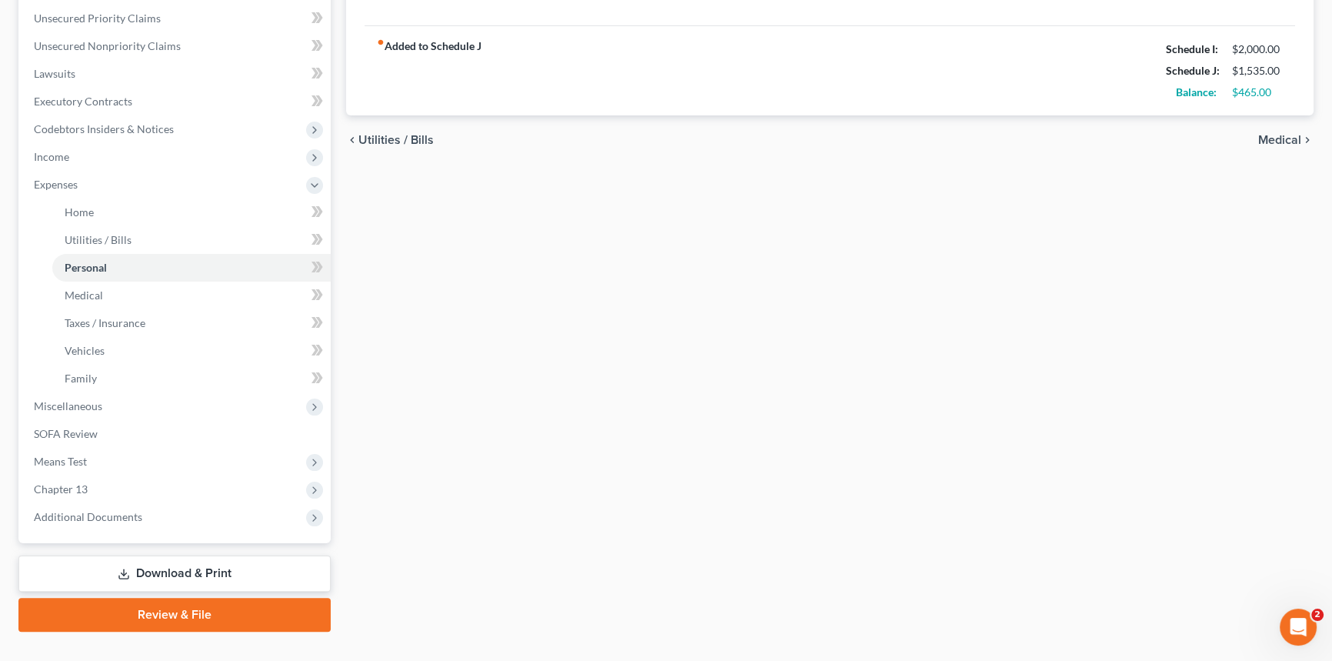
type input "80.00"
click at [265, 570] on link "Download & Print" at bounding box center [174, 573] width 312 height 36
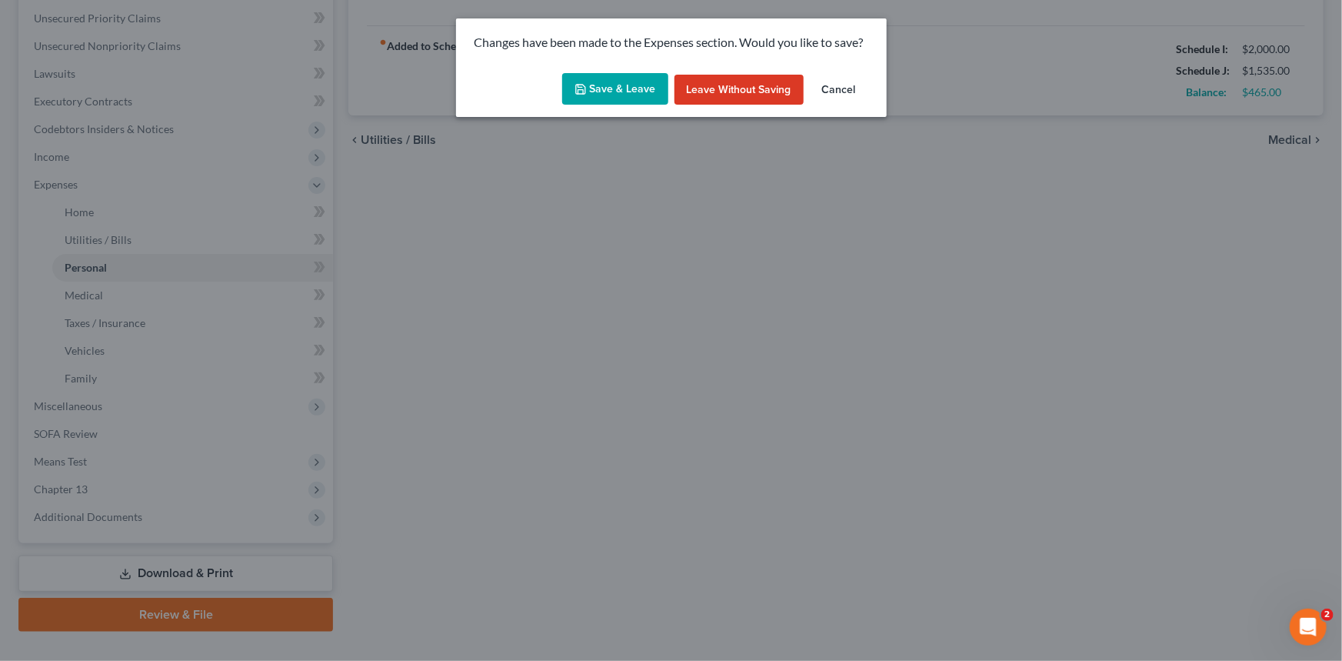
click at [638, 85] on button "Save & Leave" at bounding box center [615, 89] width 106 height 32
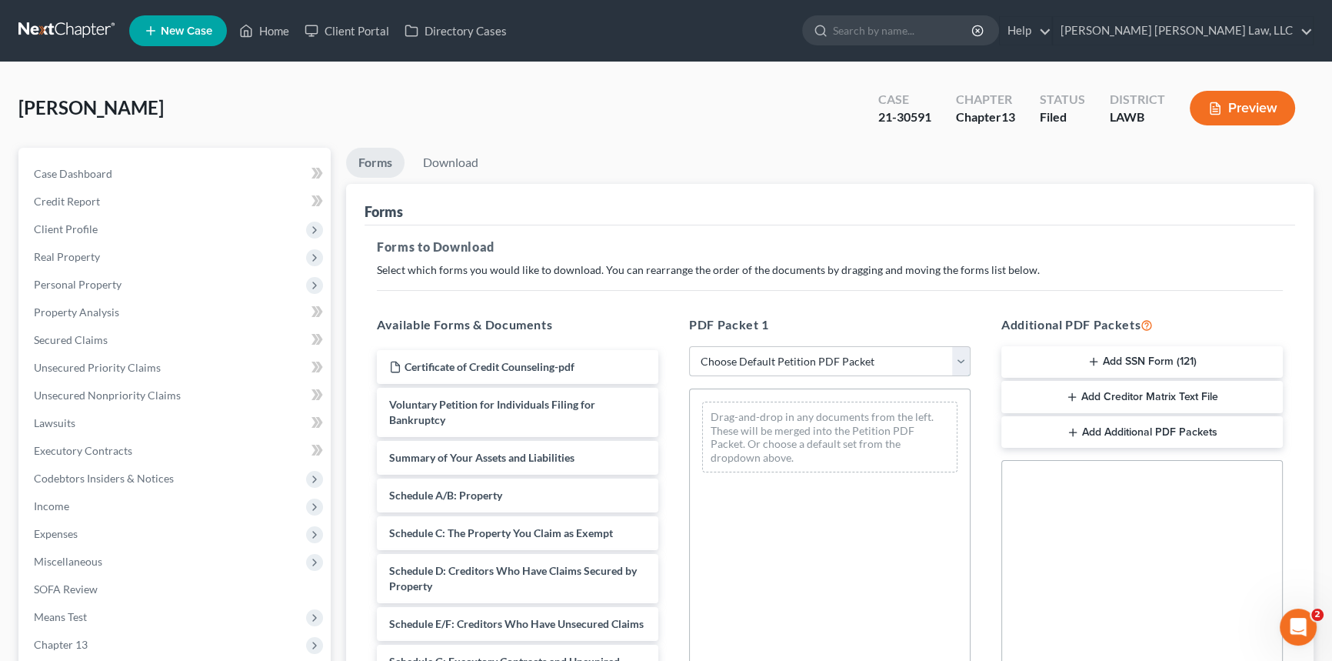
click at [785, 361] on select "Choose Default Petition PDF Packet Complete Bankruptcy Petition (all forms and …" at bounding box center [829, 361] width 281 height 31
select select "2"
click at [689, 346] on select "Choose Default Petition PDF Packet Complete Bankruptcy Petition (all forms and …" at bounding box center [829, 361] width 281 height 31
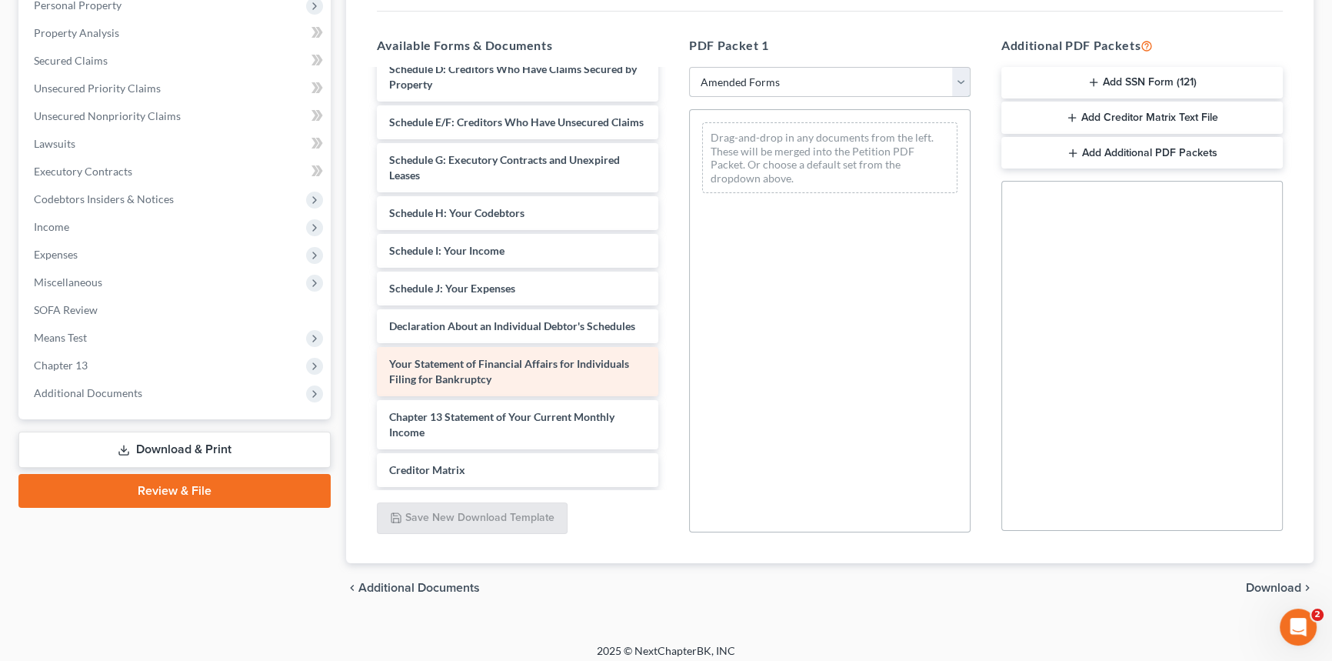
scroll to position [344, 0]
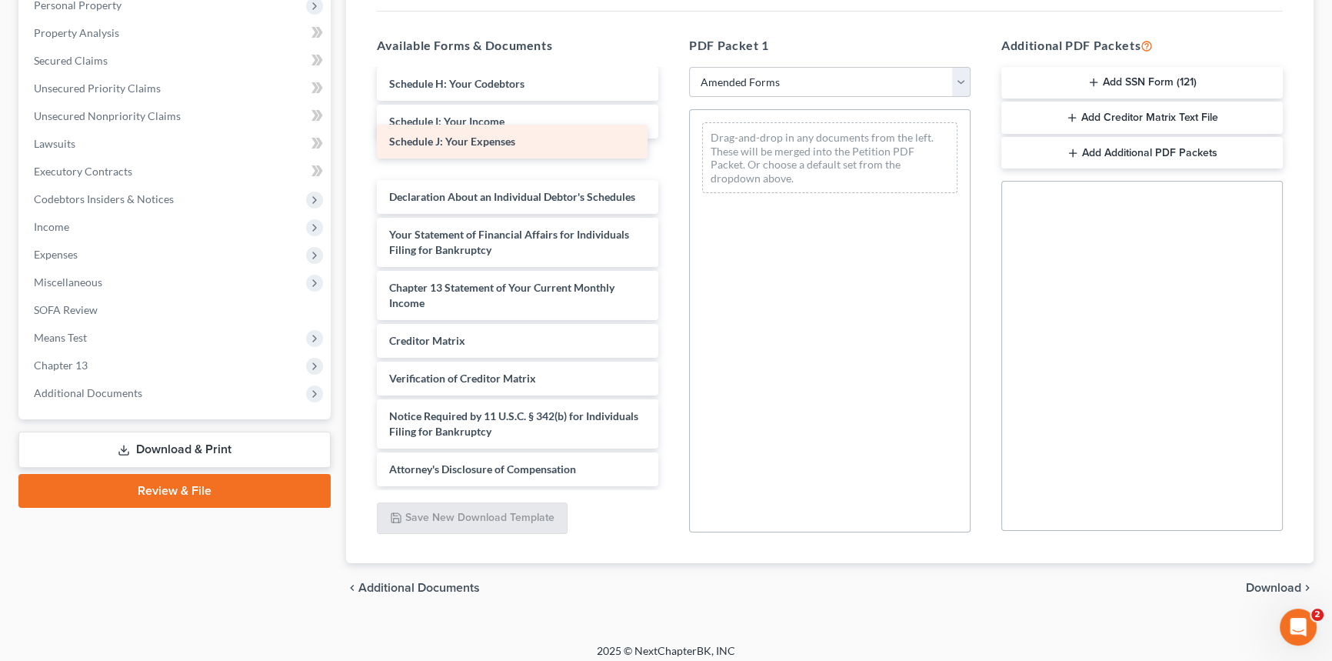
drag, startPoint x: 515, startPoint y: 139, endPoint x: 784, endPoint y: 152, distance: 268.7
click at [671, 152] on div "Schedule J: Your Expenses Voluntary Petition for Individuals Filing for Bankrup…" at bounding box center [518, 121] width 306 height 729
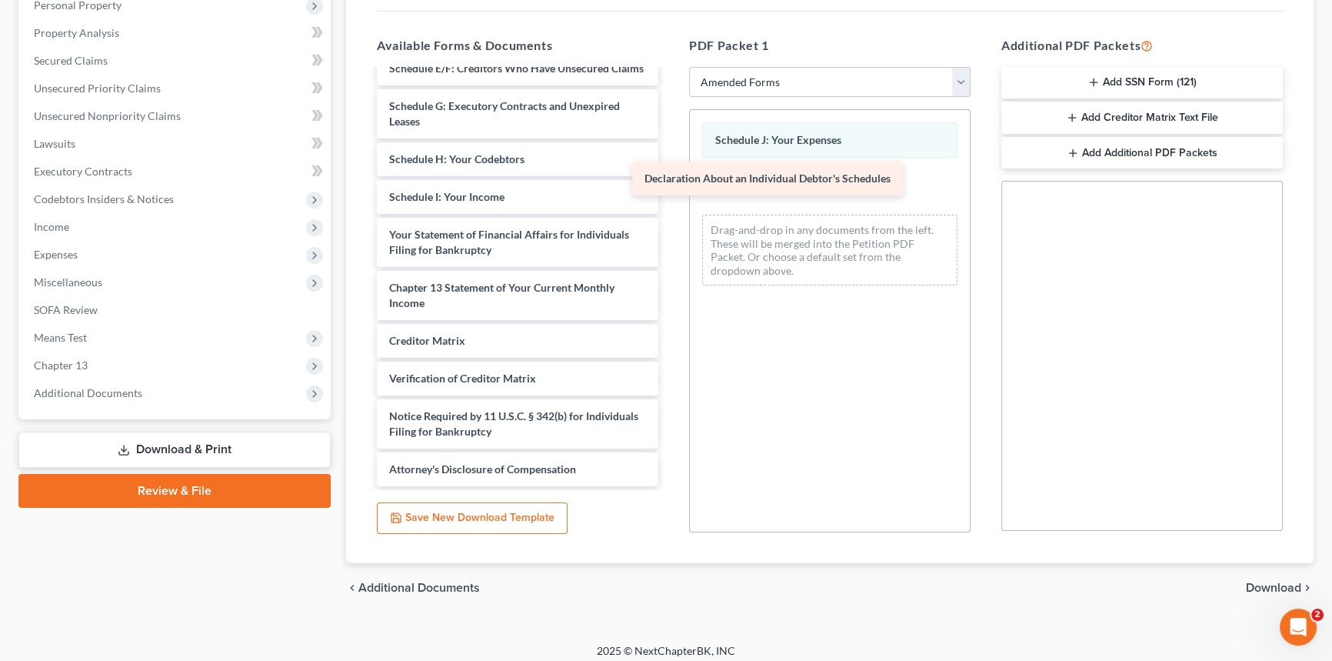
scroll to position [254, 0]
drag, startPoint x: 600, startPoint y: 187, endPoint x: 865, endPoint y: 188, distance: 265.3
click at [671, 188] on div "Declaration About an Individual Debtor's Schedules Voluntary Petition for Indiv…" at bounding box center [518, 159] width 306 height 654
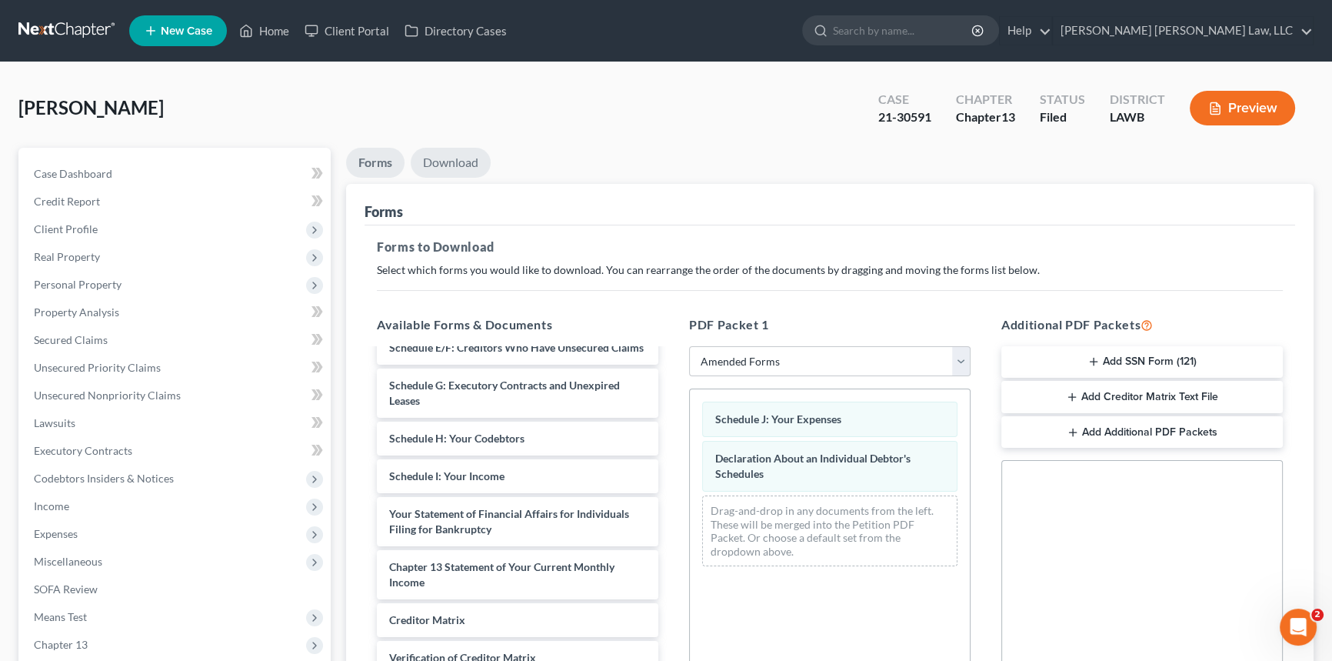
click at [457, 157] on link "Download" at bounding box center [451, 163] width 80 height 30
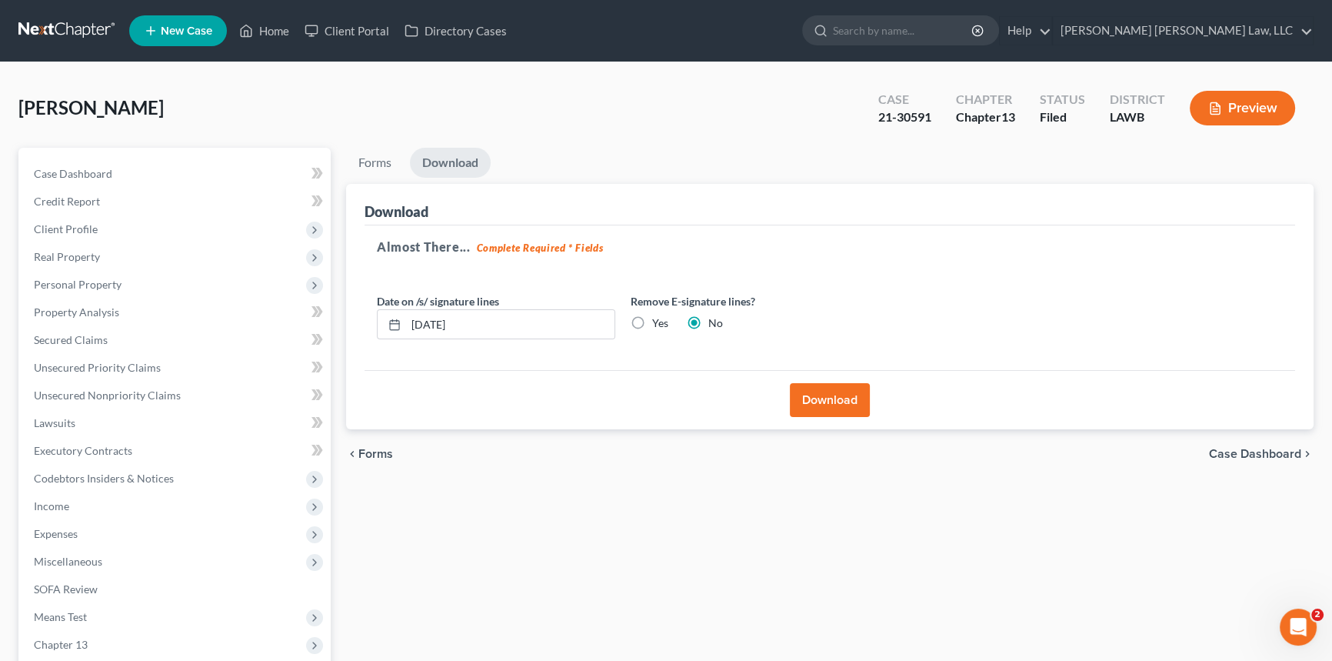
click at [838, 404] on button "Download" at bounding box center [830, 400] width 80 height 34
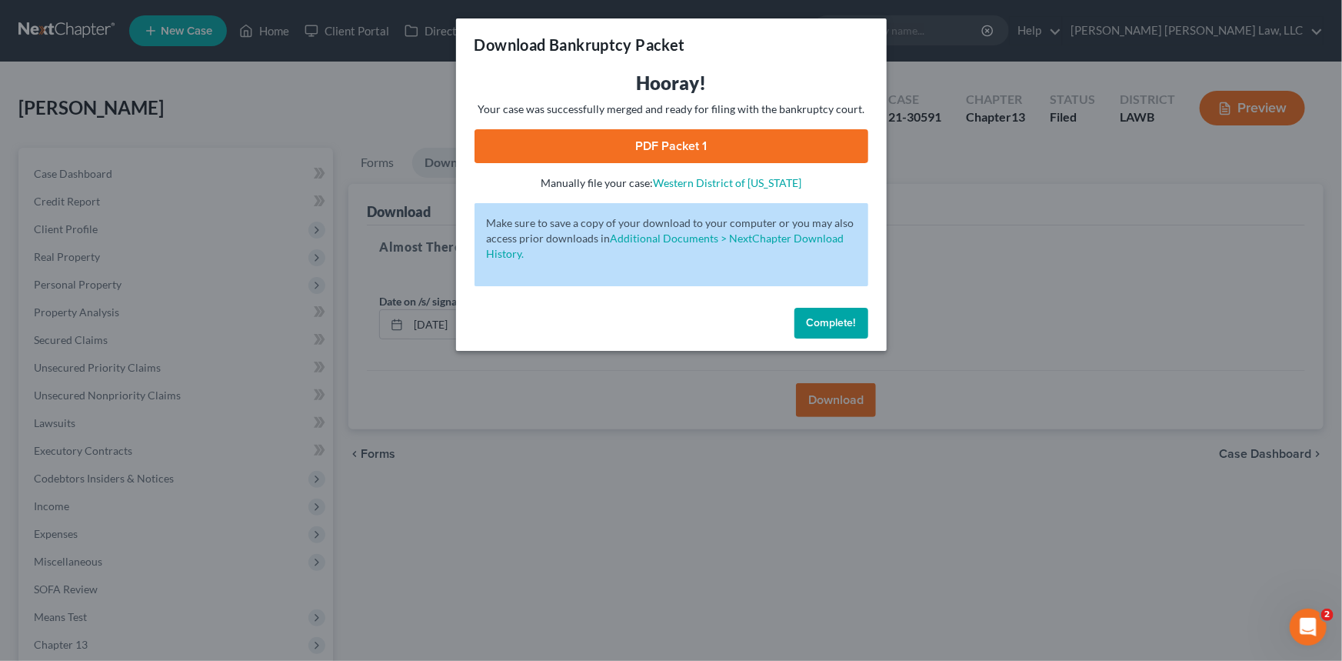
click at [652, 142] on link "PDF Packet 1" at bounding box center [672, 146] width 394 height 34
drag, startPoint x: 851, startPoint y: 321, endPoint x: 830, endPoint y: 315, distance: 22.6
click at [851, 321] on span "Complete!" at bounding box center [831, 322] width 49 height 13
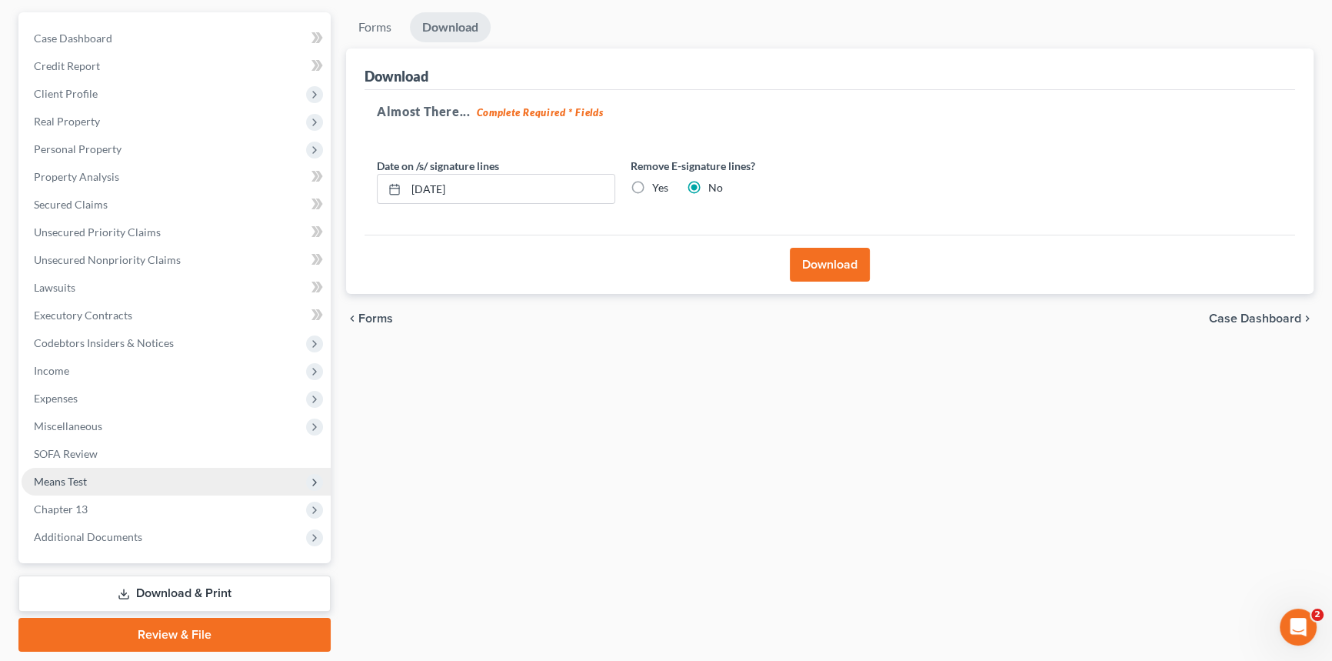
scroll to position [182, 0]
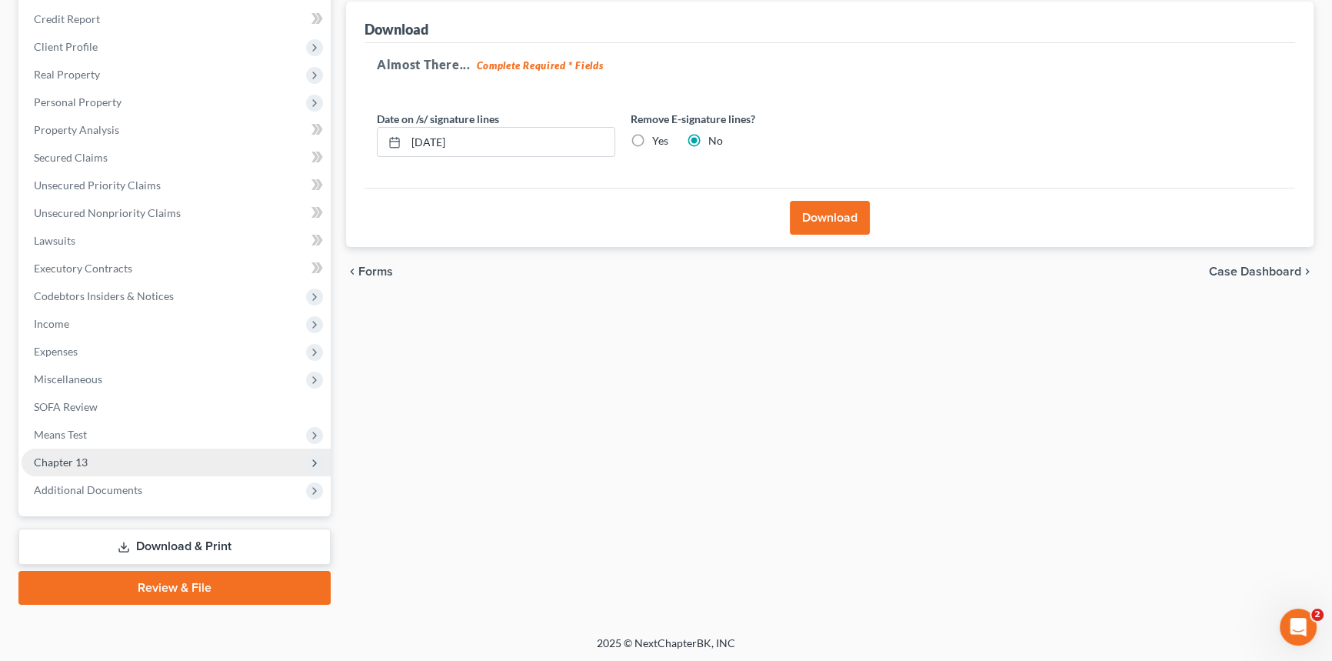
click at [98, 455] on span "Chapter 13" at bounding box center [176, 462] width 309 height 28
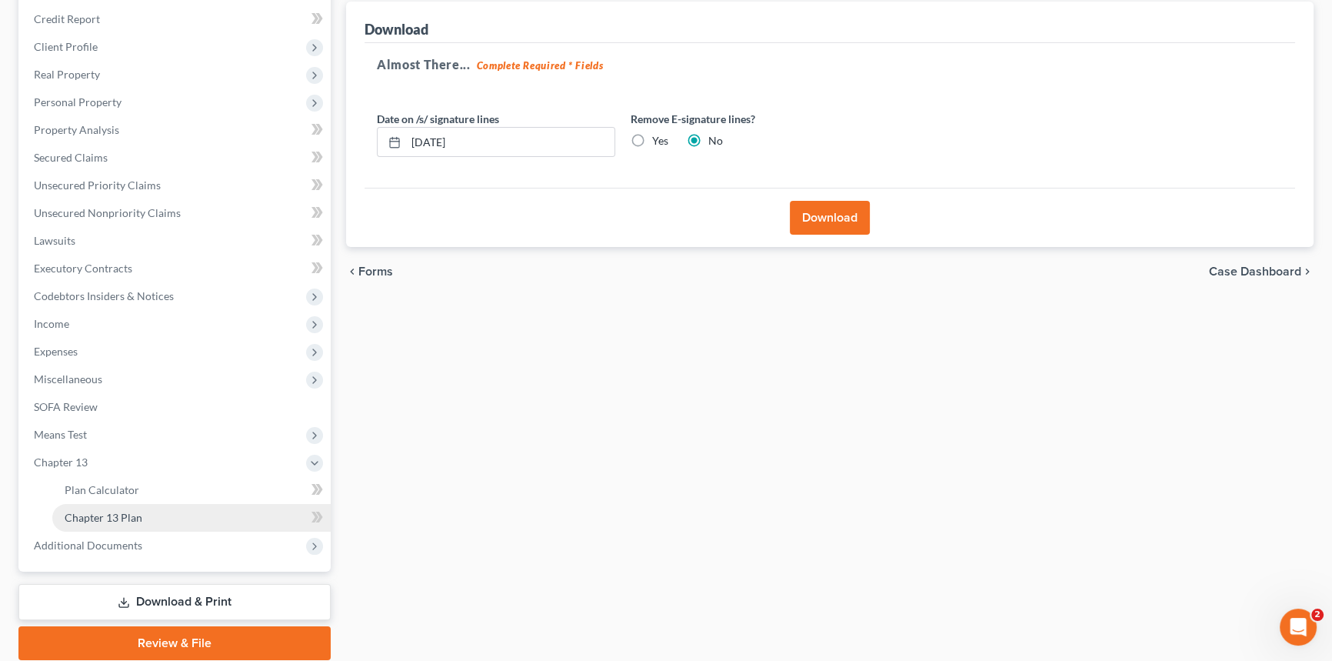
click at [143, 509] on link "Chapter 13 Plan" at bounding box center [191, 518] width 278 height 28
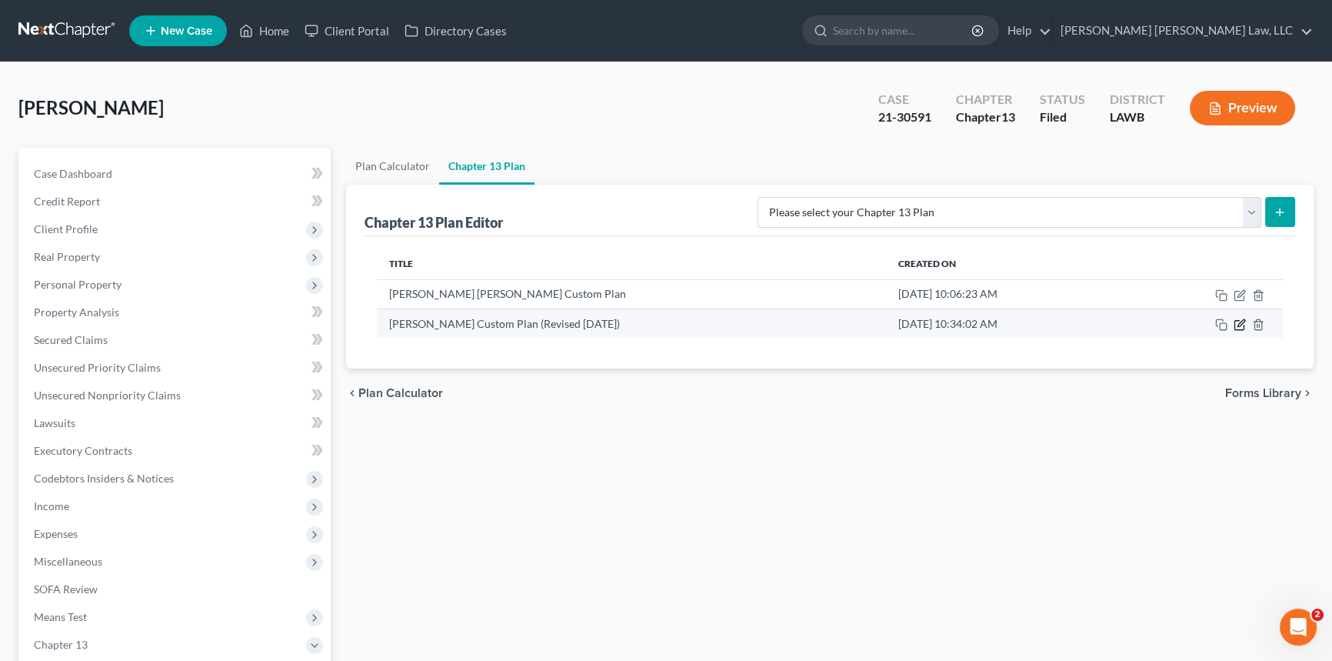
click at [1240, 325] on icon "button" at bounding box center [1240, 324] width 12 height 12
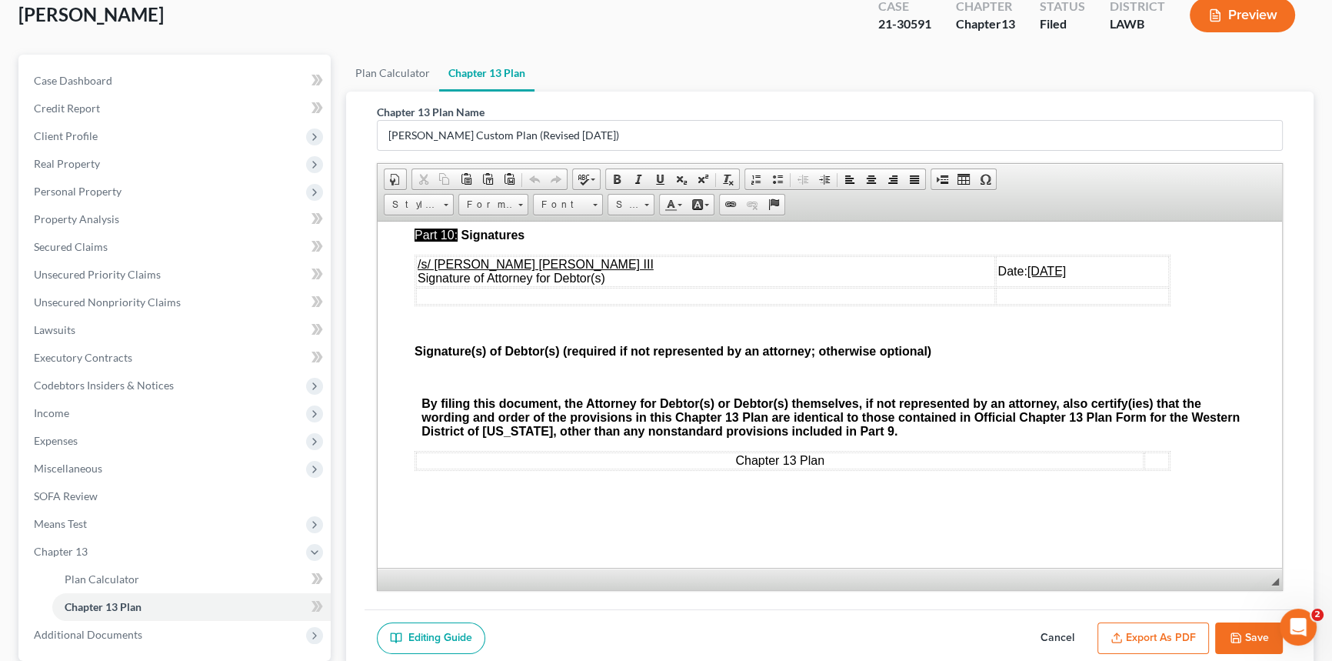
scroll to position [238, 0]
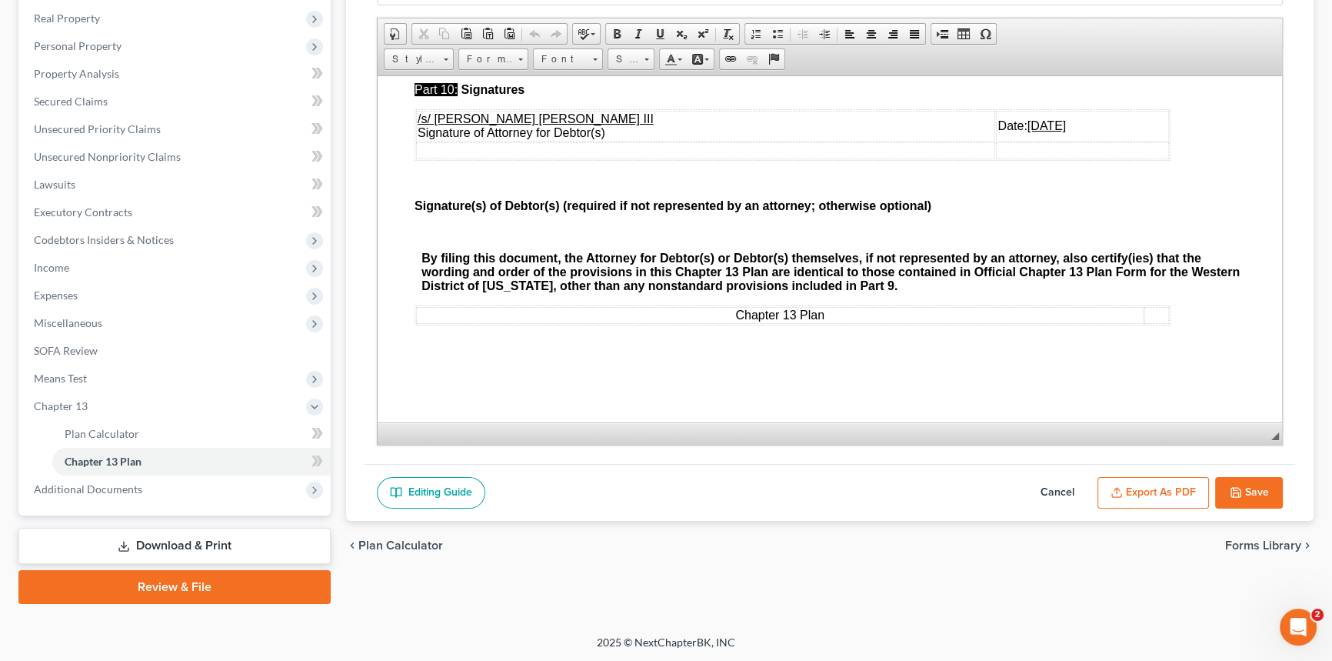
click at [1061, 487] on button "Cancel" at bounding box center [1058, 493] width 68 height 32
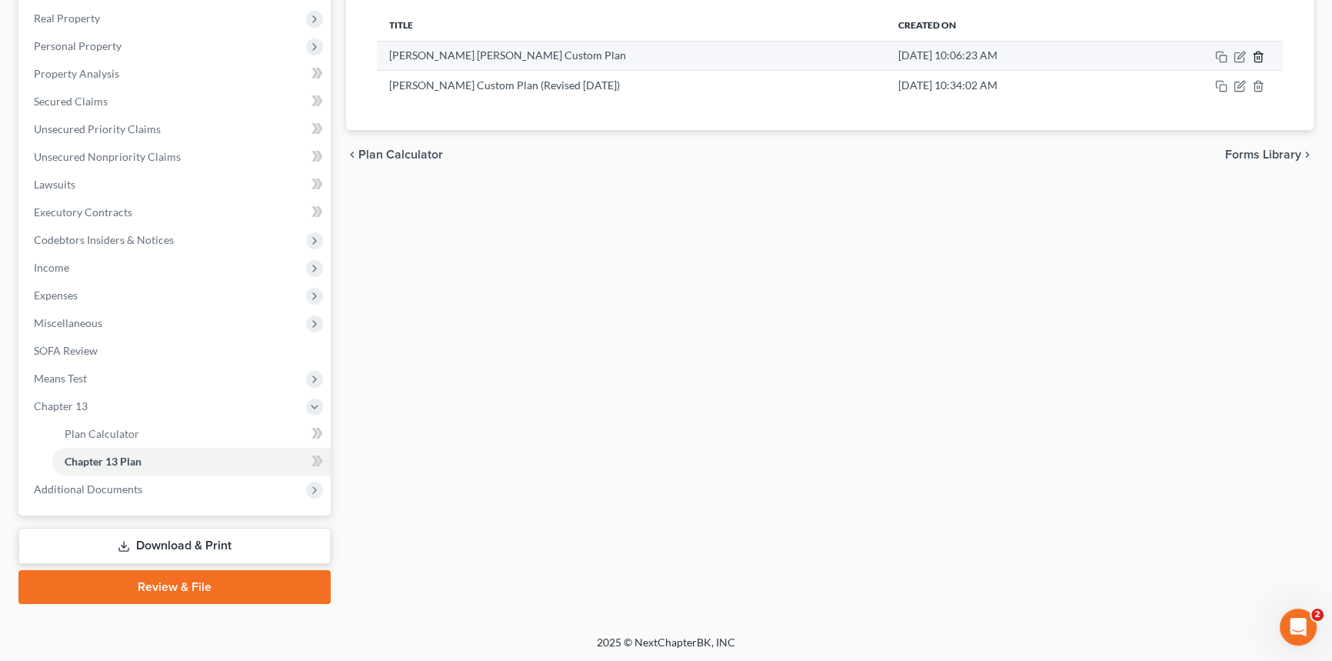
click at [1259, 52] on icon "button" at bounding box center [1258, 57] width 12 height 12
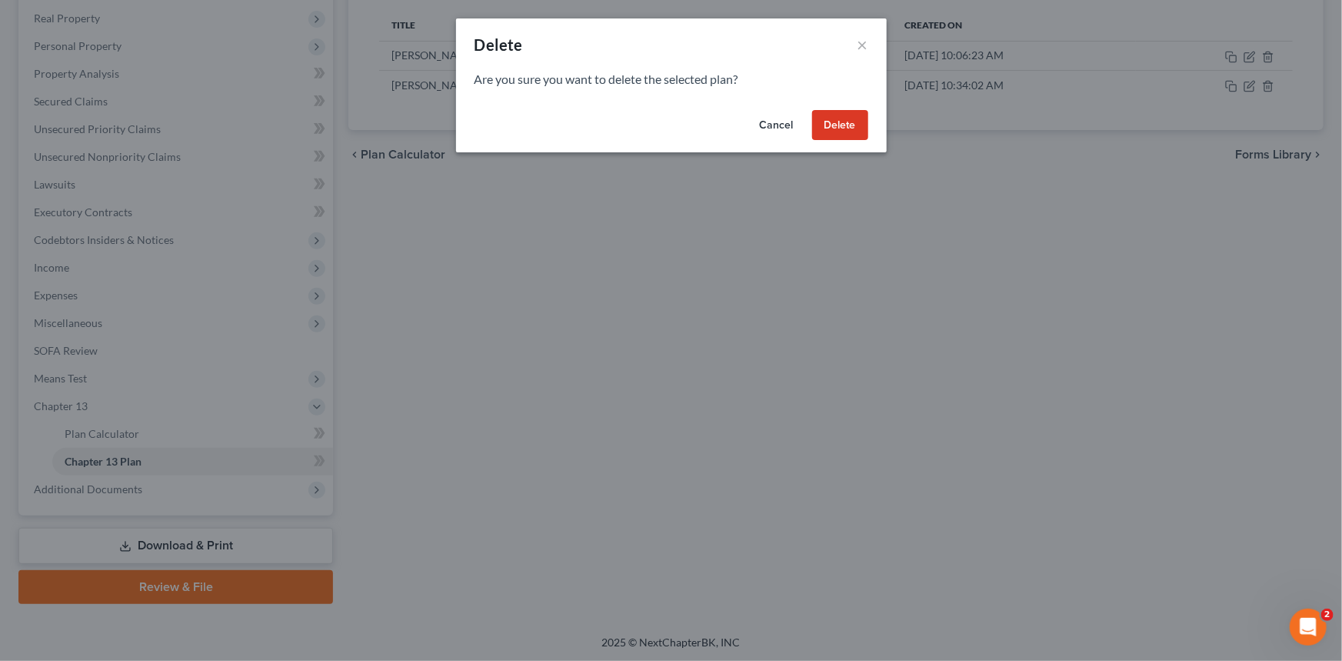
click at [834, 120] on button "Delete" at bounding box center [840, 125] width 56 height 31
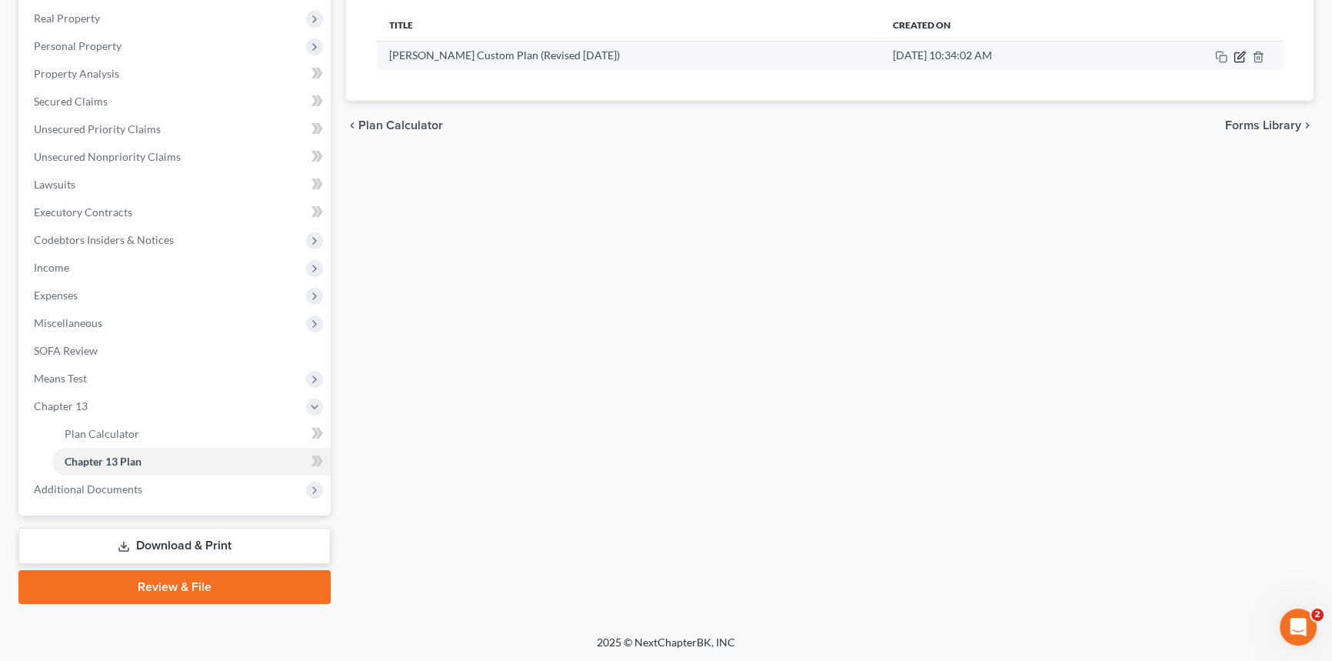
click at [1236, 56] on icon "button" at bounding box center [1240, 57] width 12 height 12
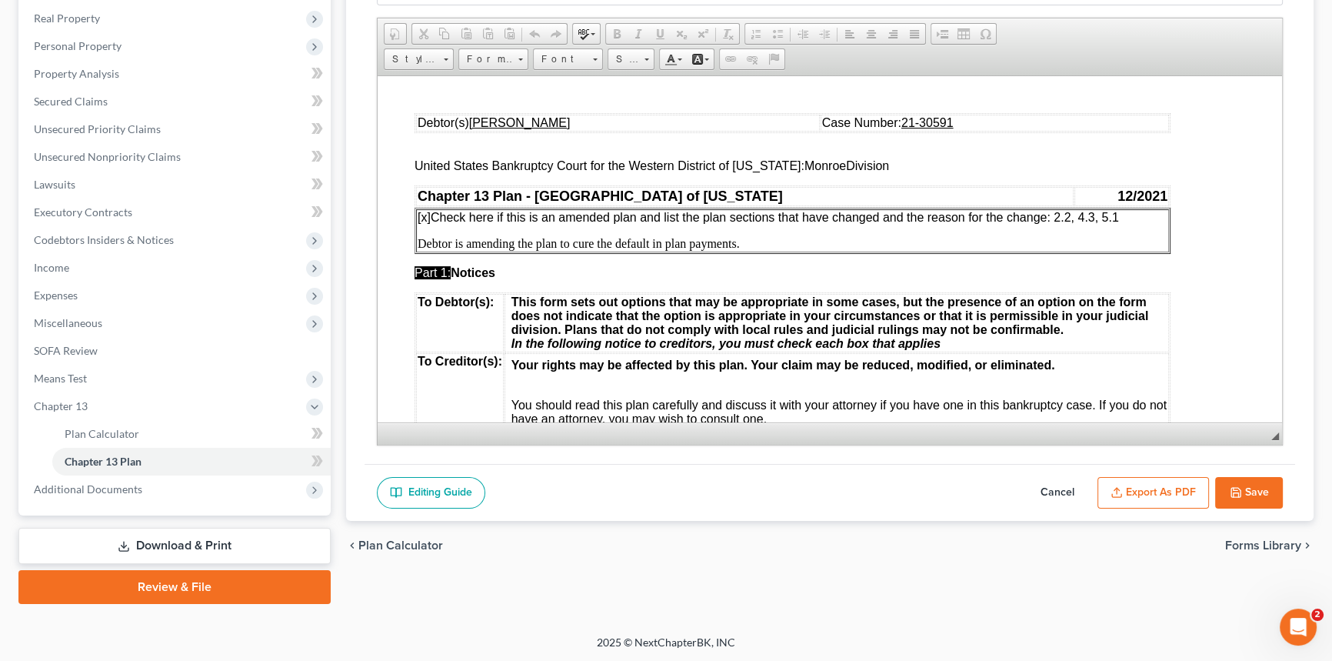
scroll to position [0, 0]
drag, startPoint x: 1122, startPoint y: 217, endPoint x: 1073, endPoint y: 221, distance: 49.4
click at [1073, 221] on p "[x] Check here if this is an amended plan and list the plan sections that have …" at bounding box center [793, 217] width 750 height 14
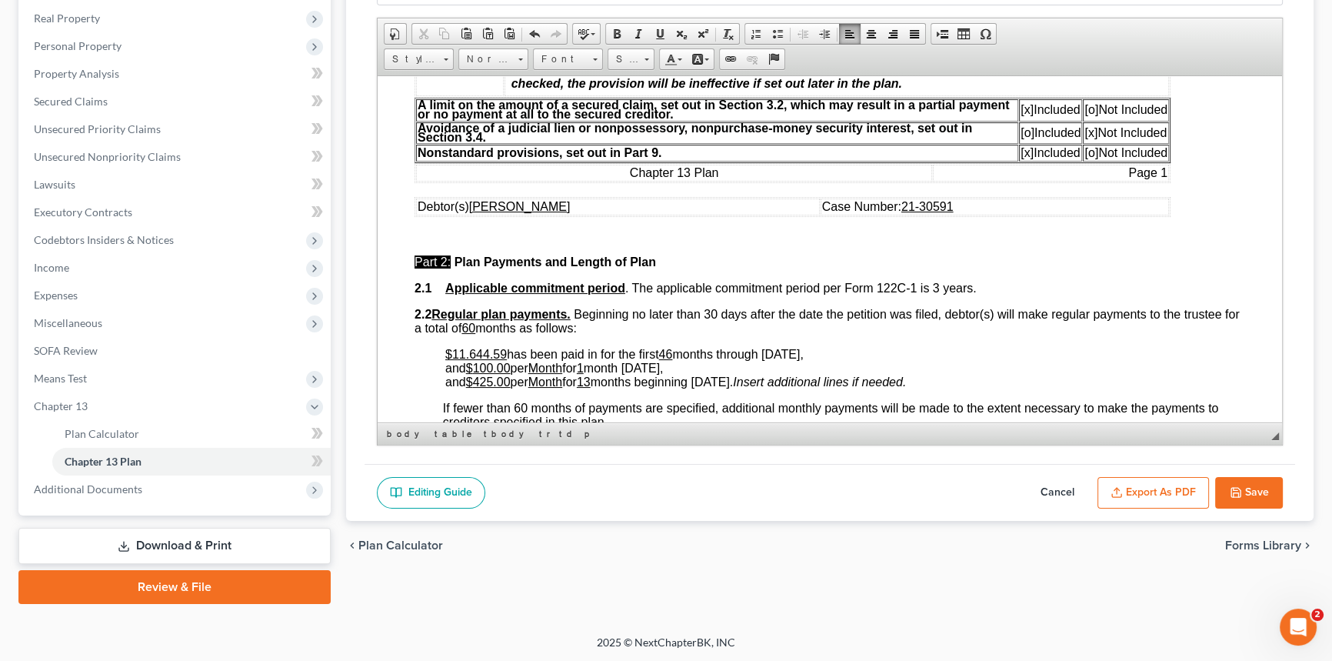
scroll to position [629, 0]
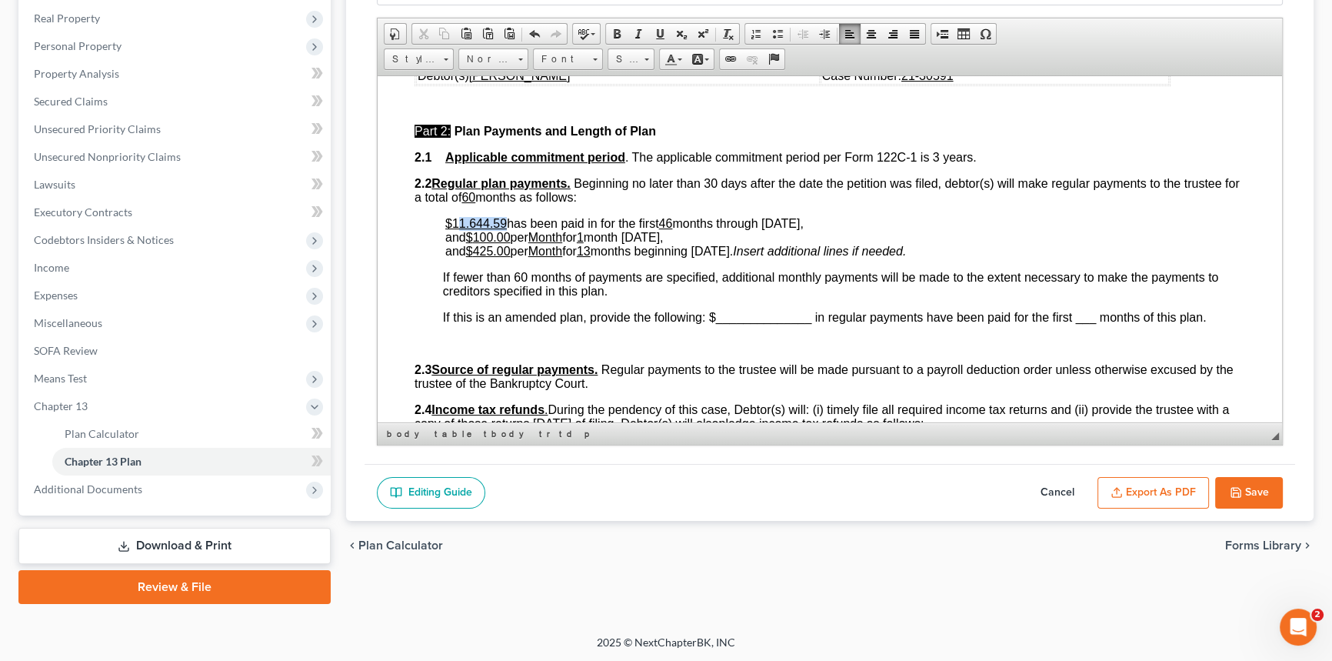
drag, startPoint x: 459, startPoint y: 242, endPoint x: 503, endPoint y: 243, distance: 43.8
click at [503, 229] on u "$11.644.59" at bounding box center [476, 222] width 62 height 13
click at [670, 229] on u "46" at bounding box center [666, 222] width 14 height 13
drag, startPoint x: 772, startPoint y: 246, endPoint x: 795, endPoint y: 248, distance: 23.2
click at [795, 229] on span "has been paid in for the first 48 months through June 2025," at bounding box center [655, 222] width 297 height 13
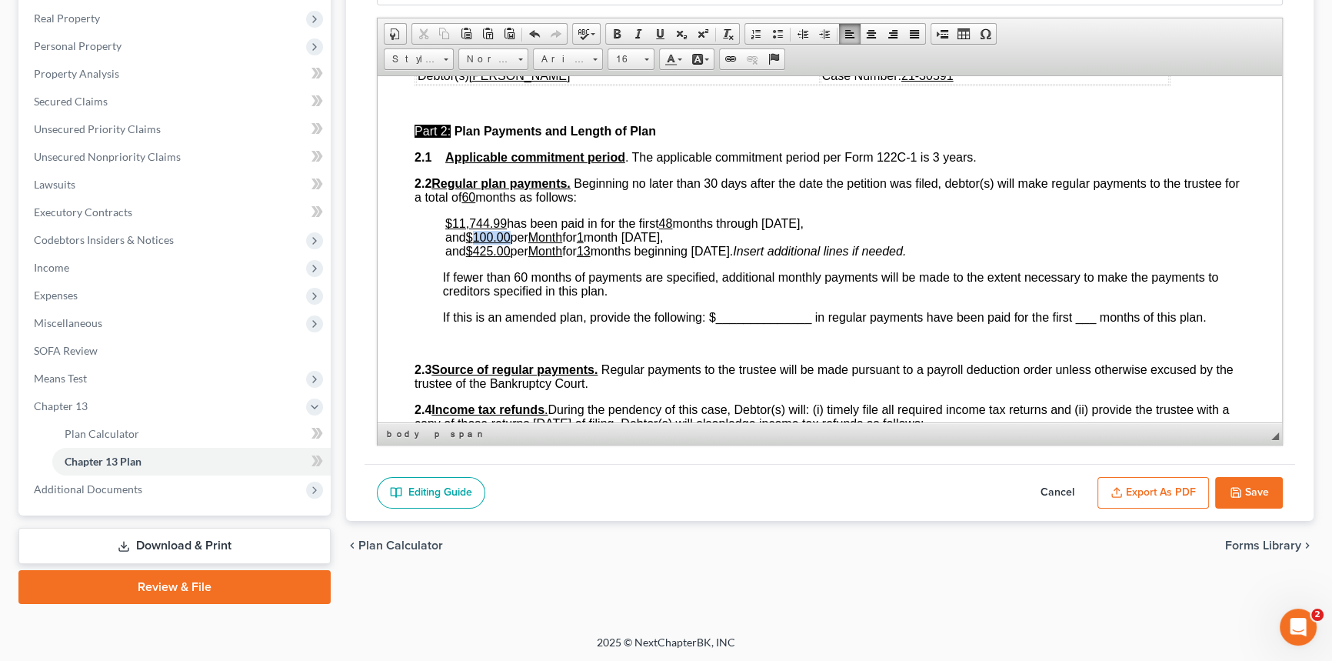
drag, startPoint x: 477, startPoint y: 260, endPoint x: 510, endPoint y: 258, distance: 33.2
click at [510, 243] on span "100.00" at bounding box center [492, 236] width 38 height 13
click at [584, 243] on u "1" at bounding box center [580, 236] width 7 height 13
click at [654, 28] on span at bounding box center [660, 34] width 12 height 12
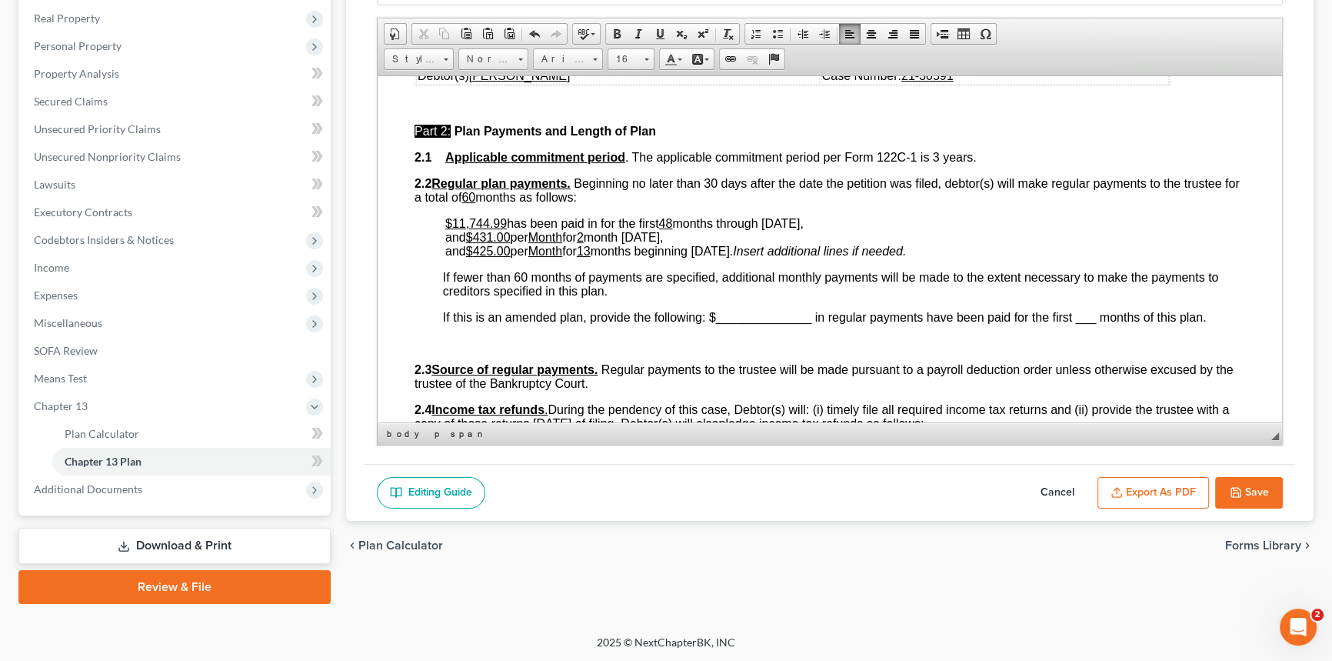
click at [638, 243] on span "month July 2025," at bounding box center [624, 236] width 80 height 13
drag, startPoint x: 647, startPoint y: 259, endPoint x: 667, endPoint y: 258, distance: 20.0
click at [667, 243] on span "months July 2025," at bounding box center [630, 236] width 86 height 13
click at [488, 257] on span "425.00" at bounding box center [492, 250] width 38 height 13
drag, startPoint x: 713, startPoint y: 275, endPoint x: 749, endPoint y: 278, distance: 36.2
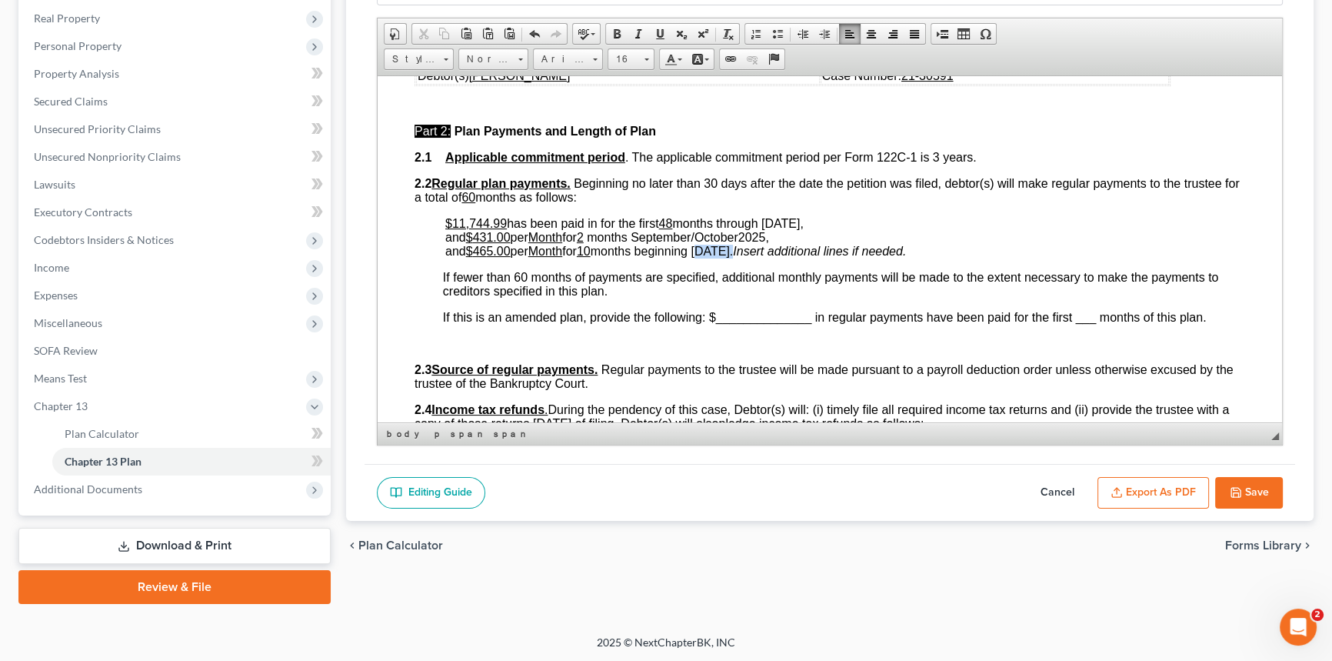
click at [733, 257] on span "and $ 46 5.00 per Month for 10 months beginning August 2025." at bounding box center [589, 250] width 288 height 13
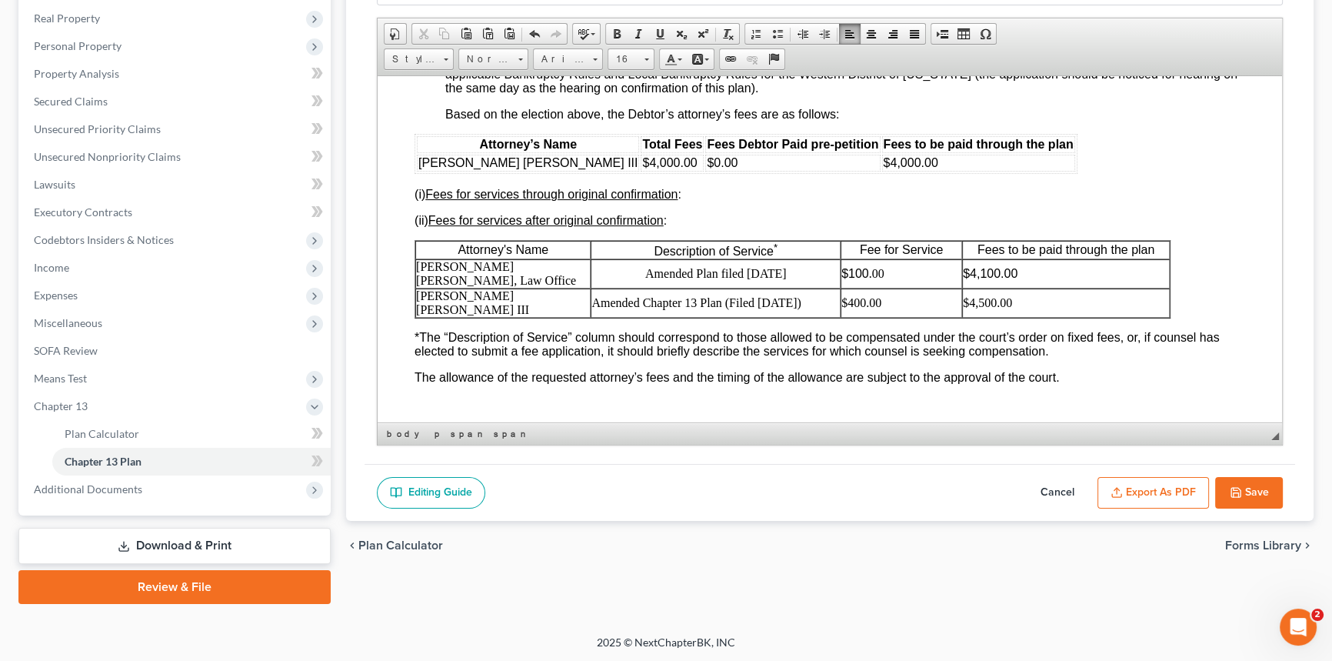
scroll to position [2866, 0]
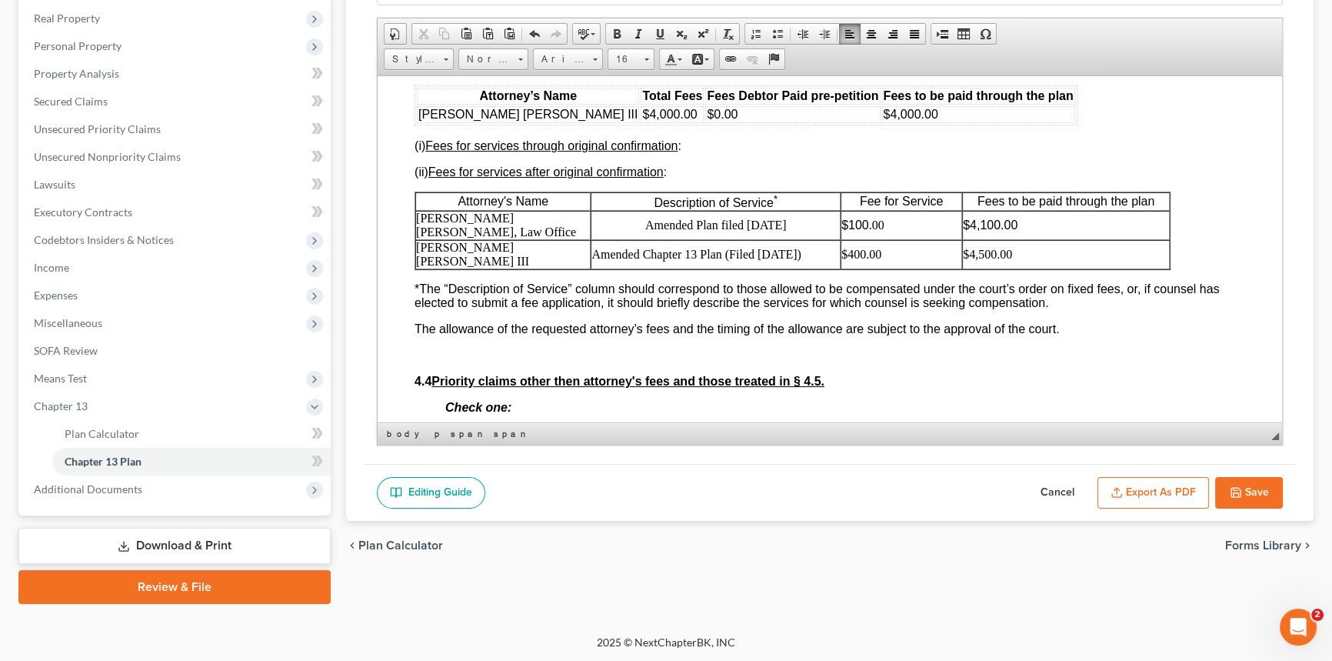
click at [762, 268] on td "Amended Chapter 13 Plan (Filed 7/11/2025)" at bounding box center [716, 253] width 250 height 29
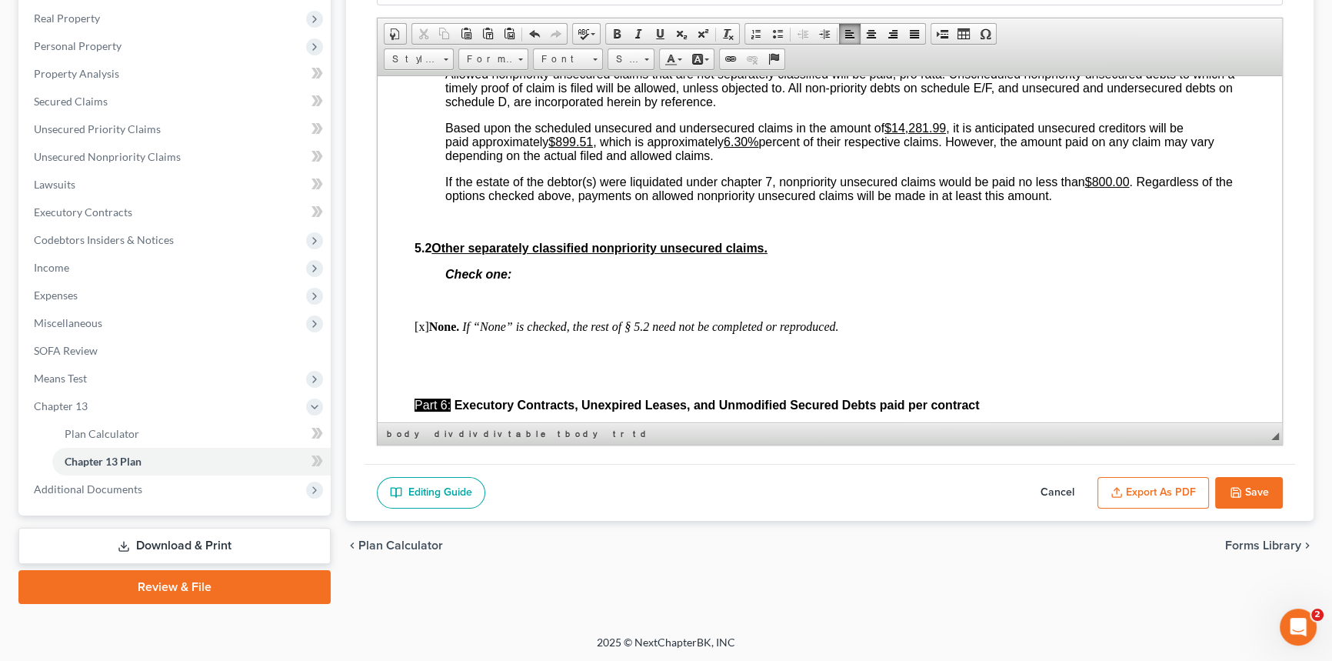
scroll to position [3915, 0]
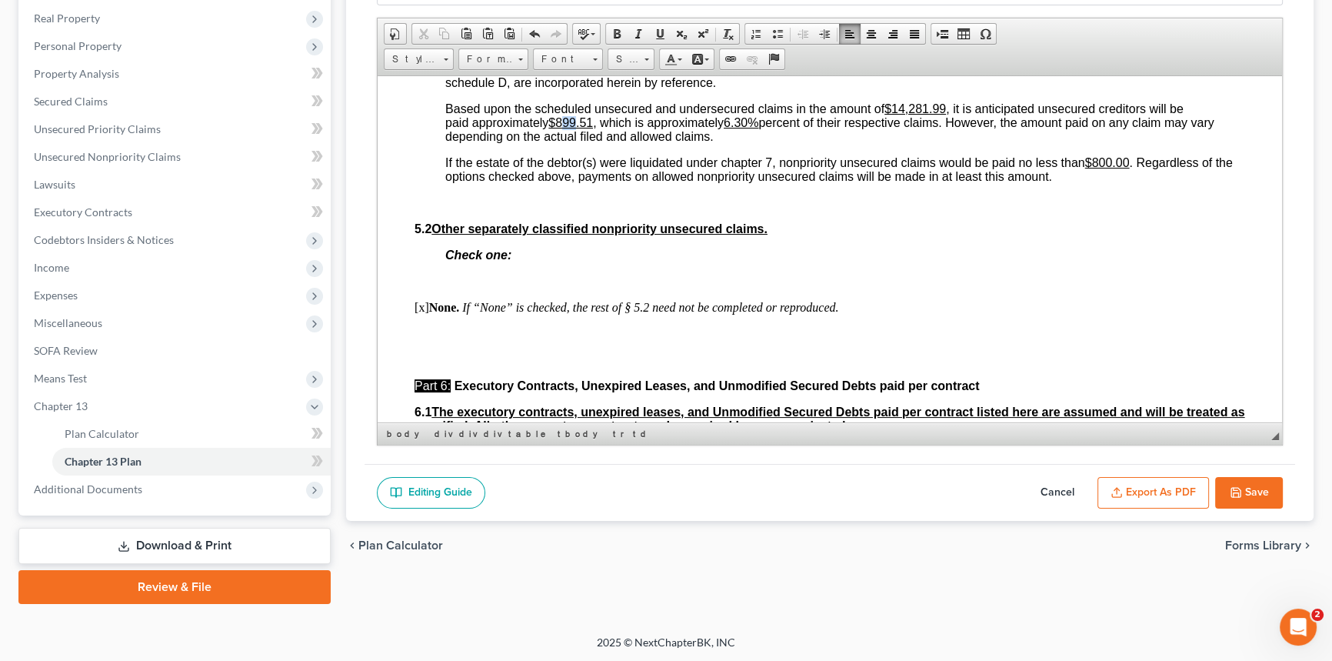
drag, startPoint x: 578, startPoint y: 227, endPoint x: 568, endPoint y: 228, distance: 10.1
click at [568, 128] on u "$899.51" at bounding box center [570, 121] width 45 height 13
drag, startPoint x: 734, startPoint y: 225, endPoint x: 756, endPoint y: 226, distance: 21.5
click at [756, 128] on u "6.30%" at bounding box center [741, 121] width 35 height 13
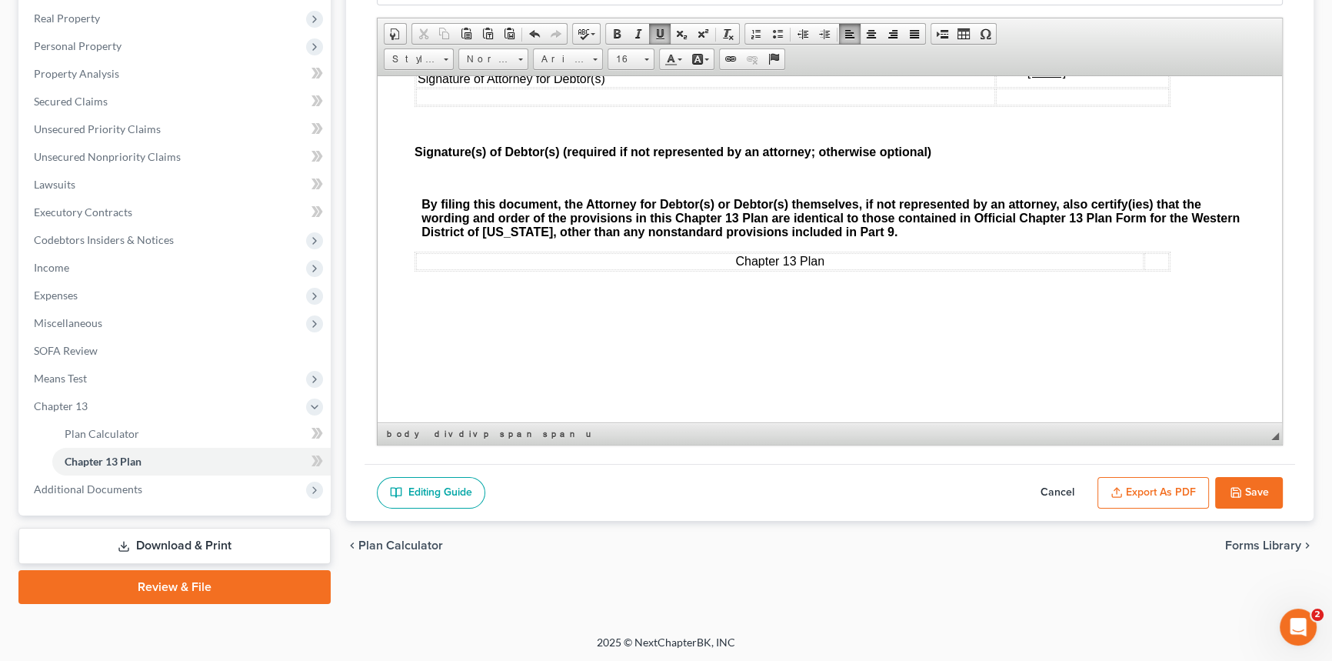
scroll to position [5104, 0]
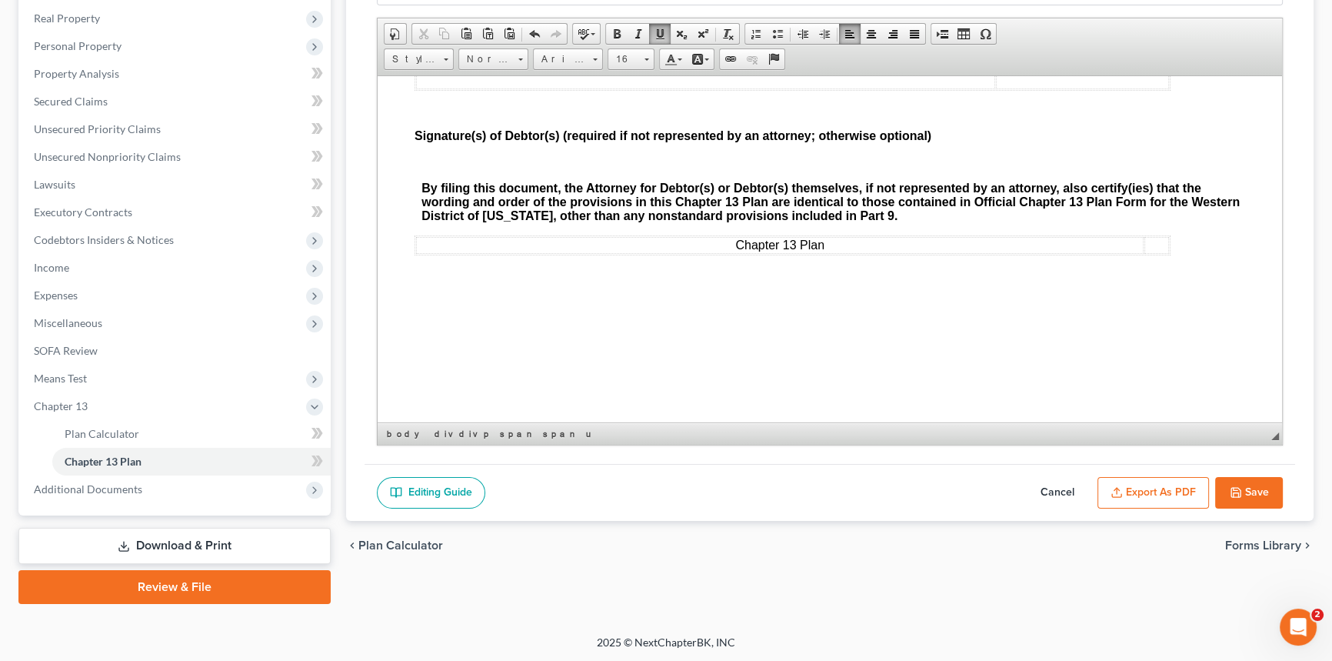
click at [1028, 62] on u "07/11/2025" at bounding box center [1047, 54] width 38 height 13
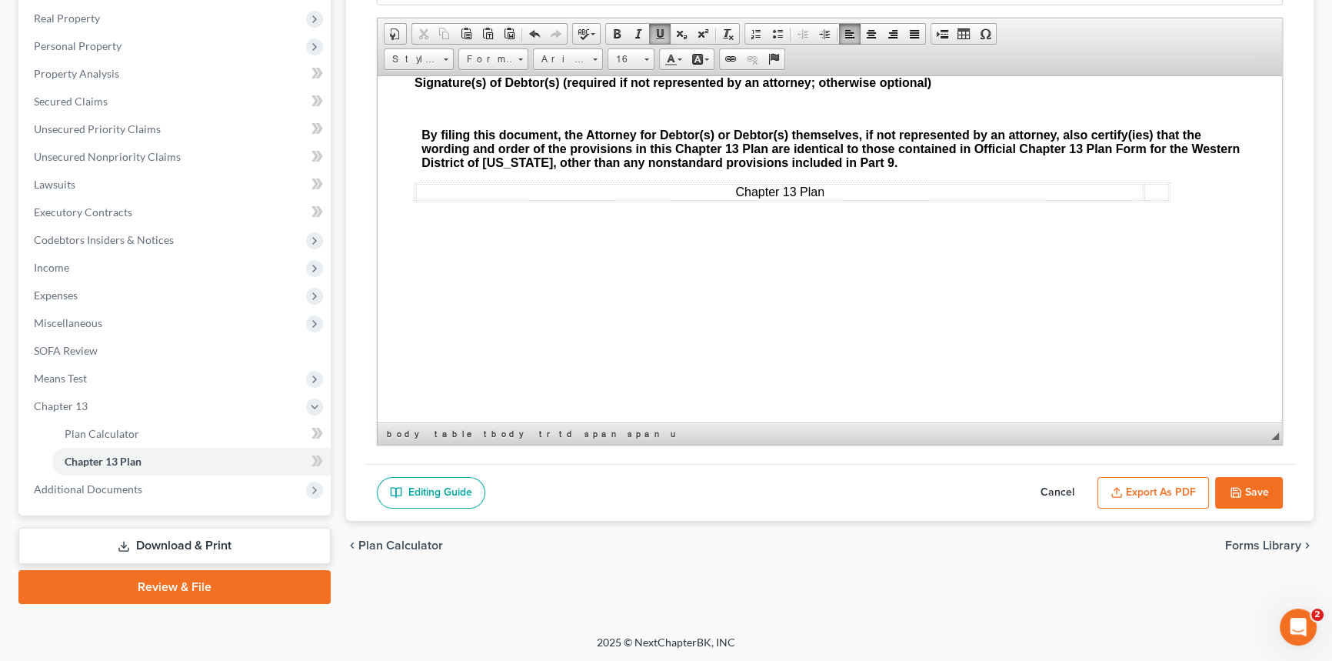
scroll to position [5314, 0]
click at [1138, 488] on button "Export as PDF" at bounding box center [1153, 493] width 112 height 32
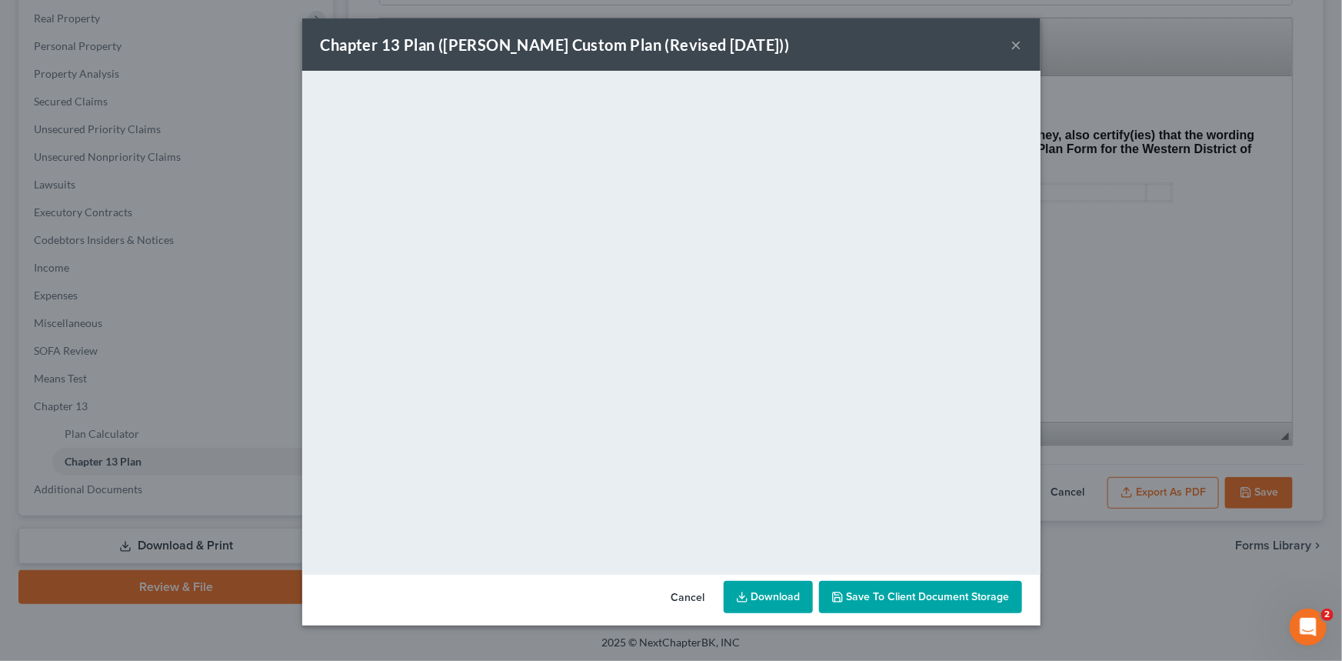
click at [1016, 48] on button "×" at bounding box center [1016, 44] width 11 height 18
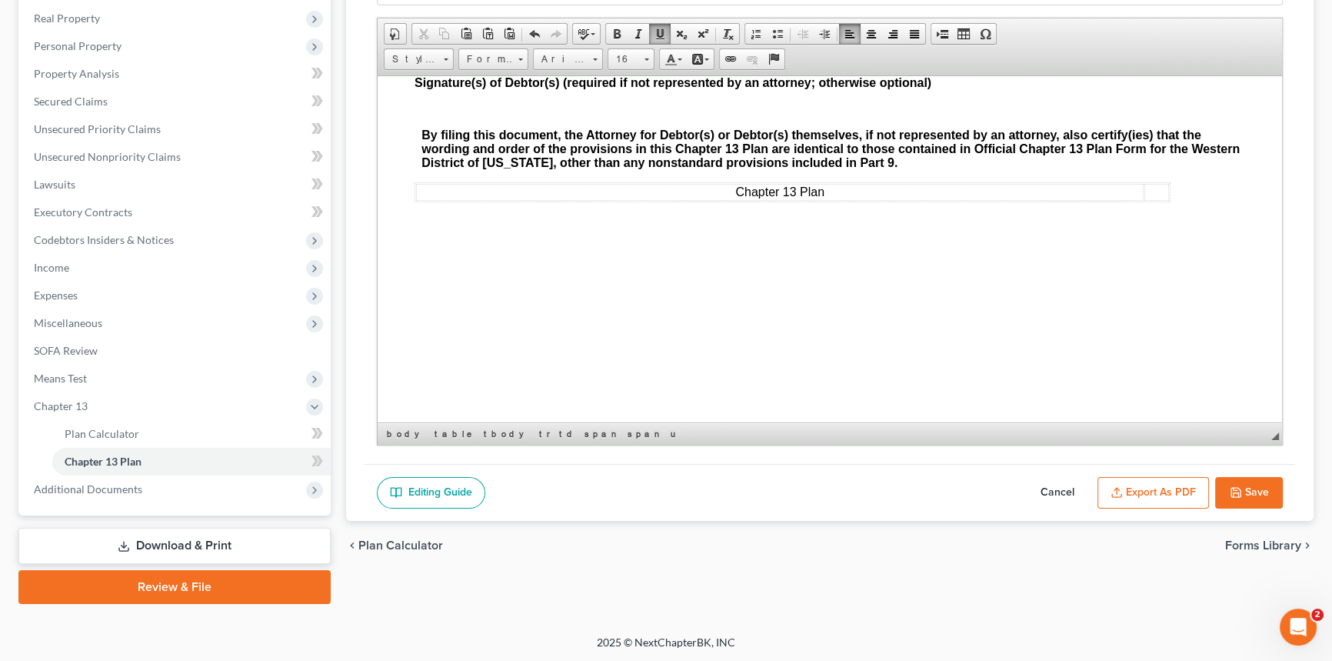
click at [1246, 488] on button "Save" at bounding box center [1249, 493] width 68 height 32
